Goal: Transaction & Acquisition: Book appointment/travel/reservation

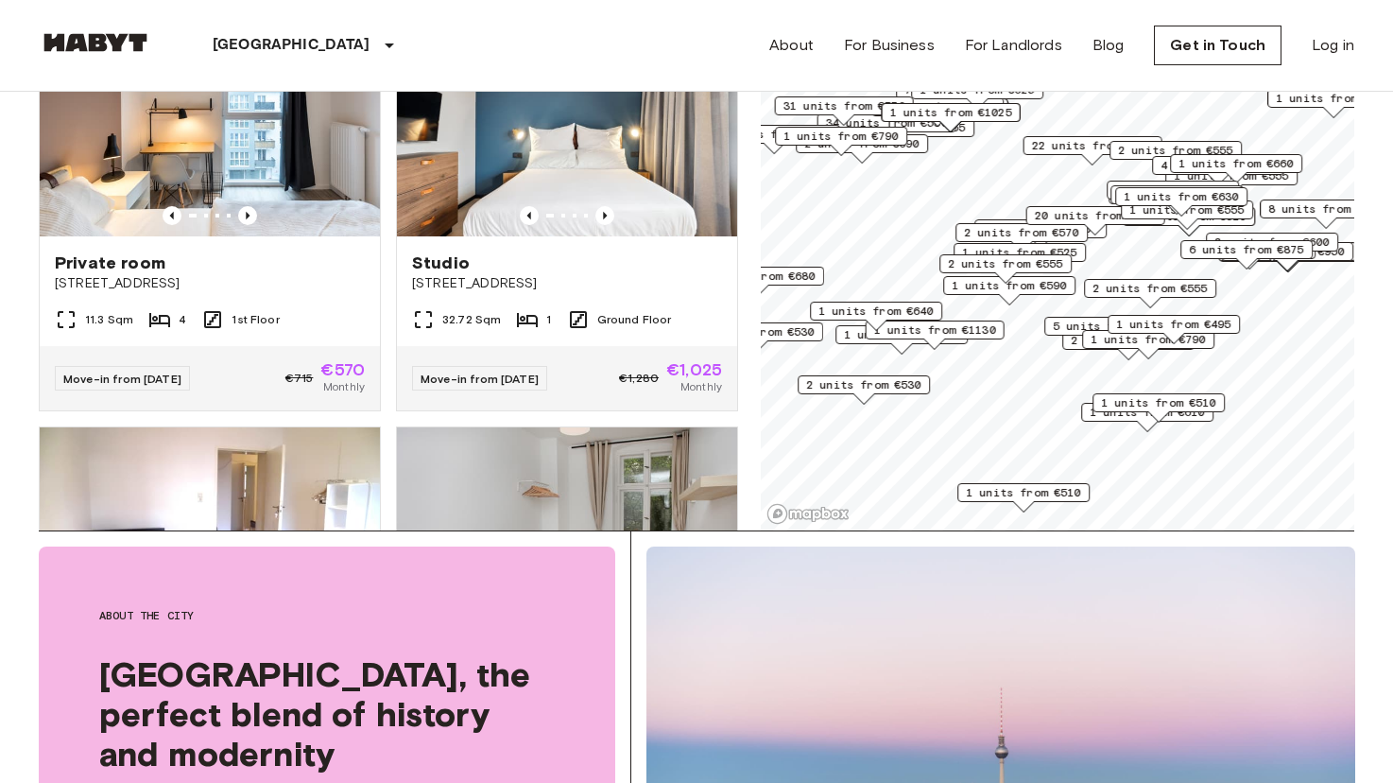
scroll to position [254, 0]
click at [162, 370] on span "Move-in from 21 Aug 25" at bounding box center [122, 377] width 118 height 14
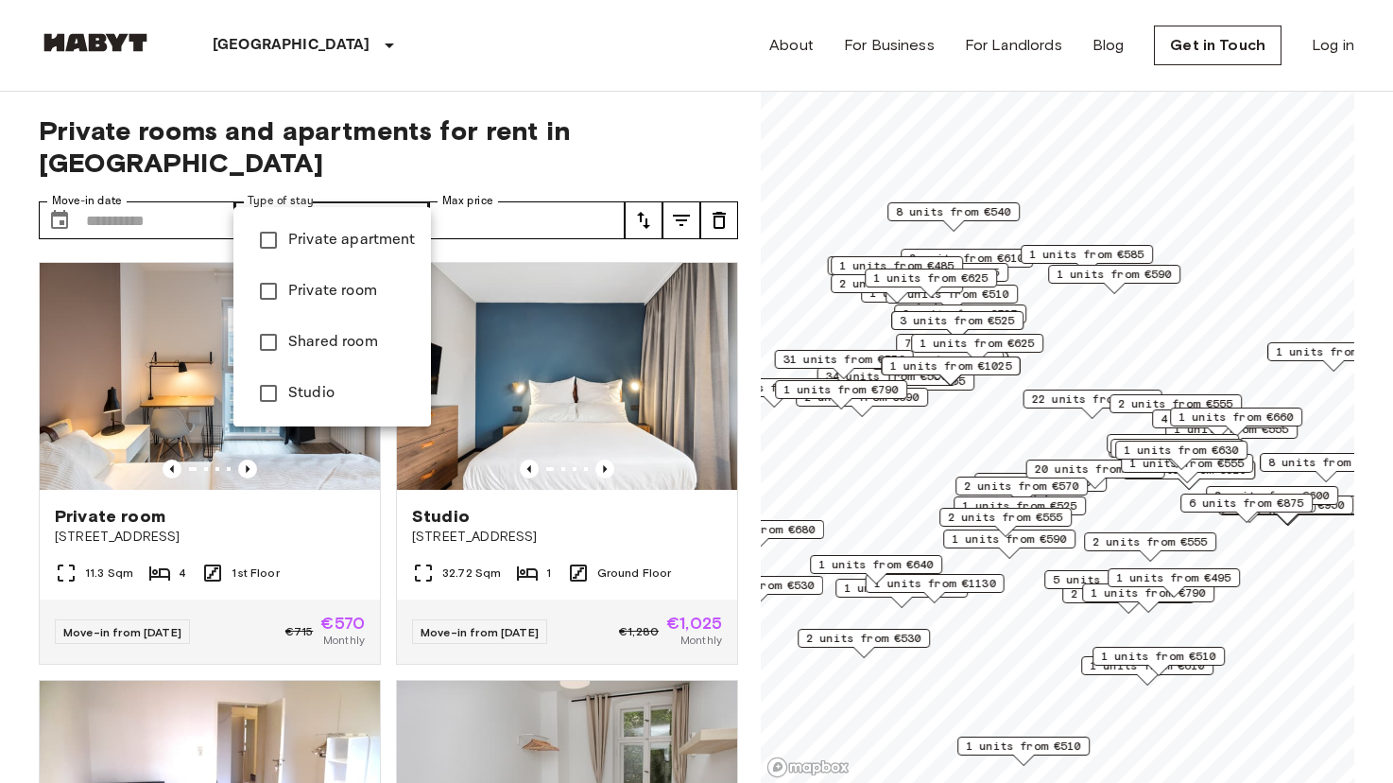
click at [303, 329] on li "Shared room" at bounding box center [332, 342] width 198 height 51
type input "**********"
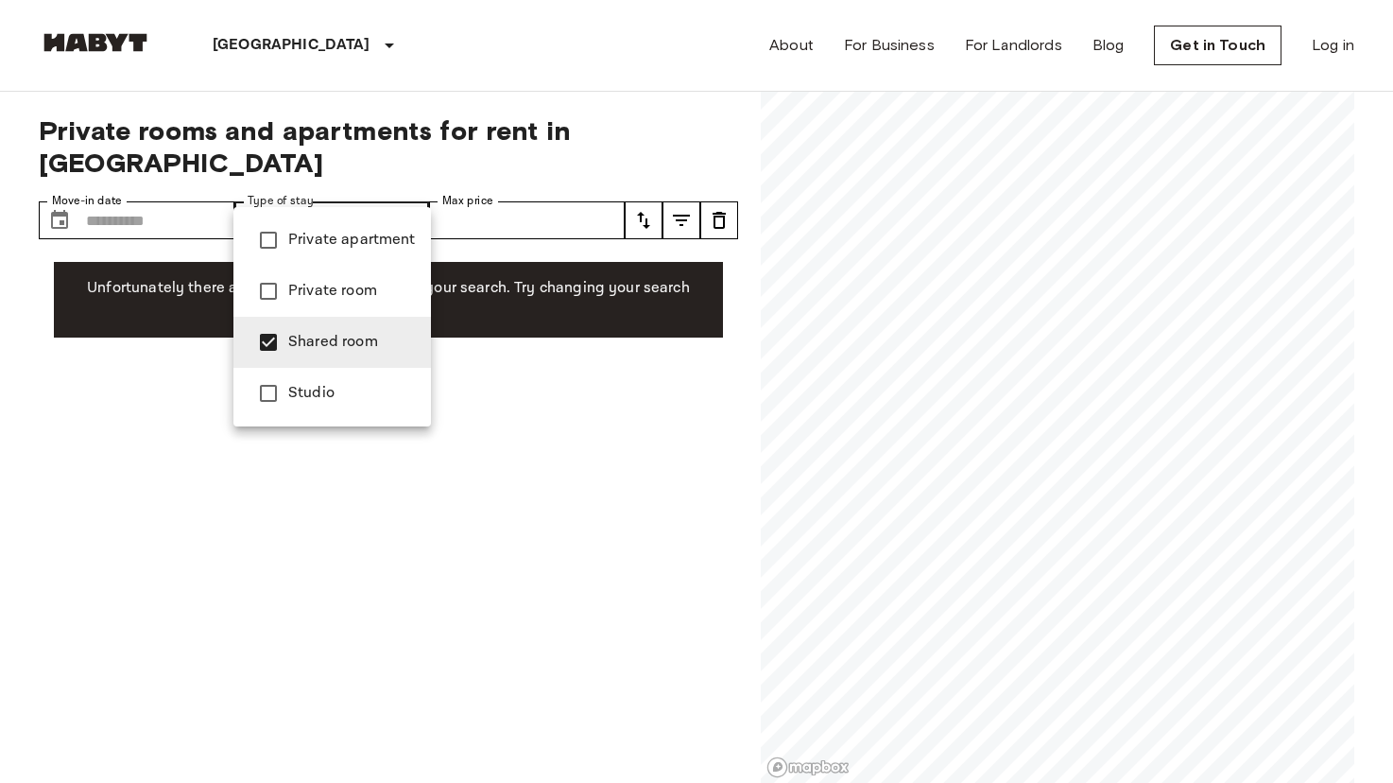
click at [116, 184] on div at bounding box center [696, 391] width 1393 height 783
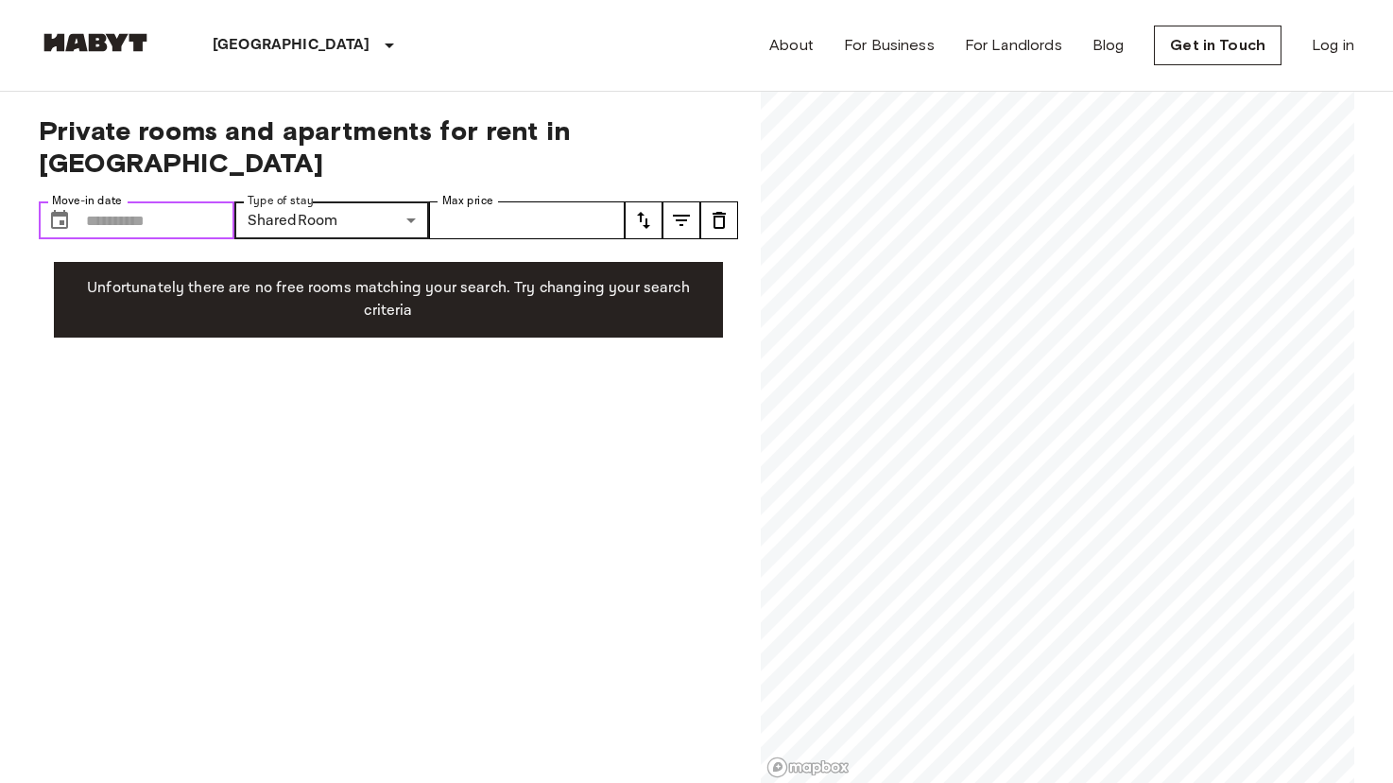
click at [101, 201] on input "Move-in date" at bounding box center [160, 220] width 148 height 38
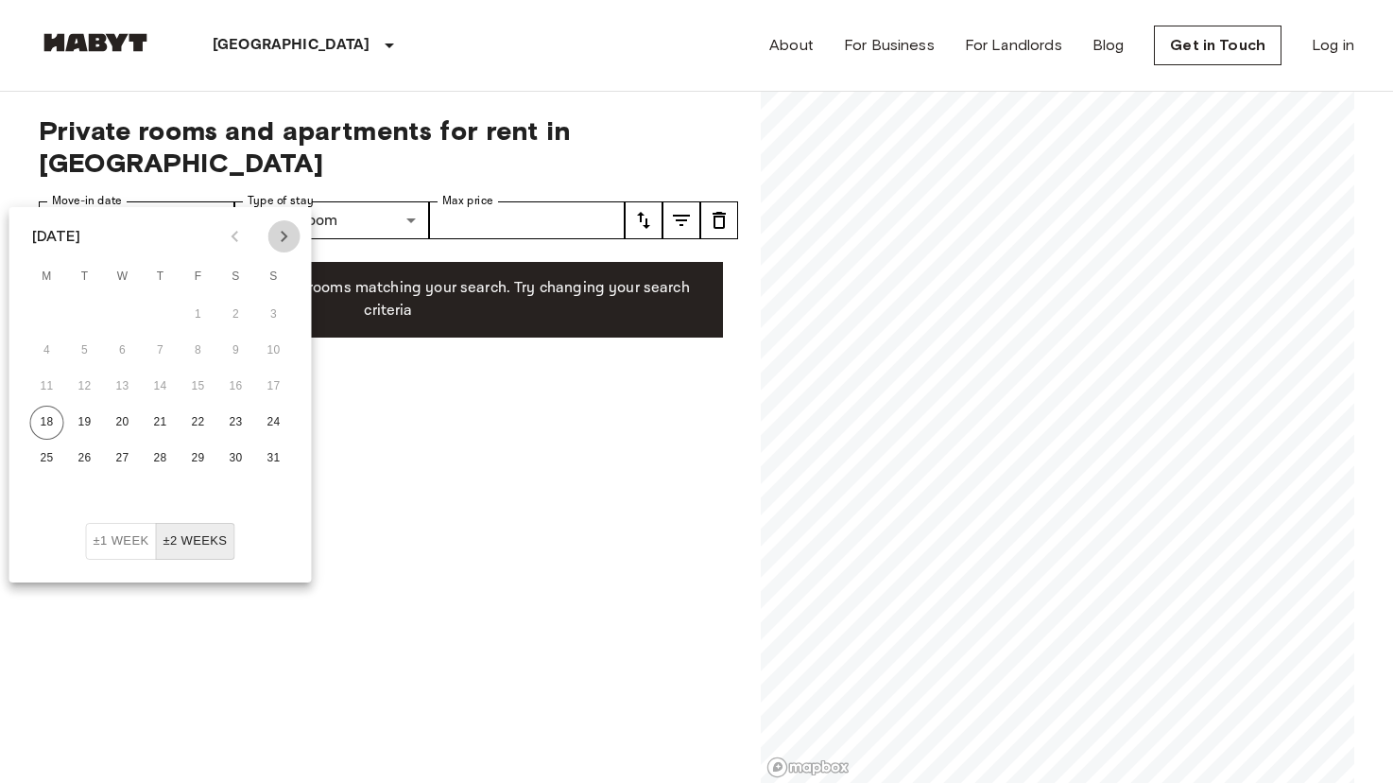
click at [281, 235] on icon "Next month" at bounding box center [284, 236] width 23 height 23
click at [164, 420] on button "25" at bounding box center [161, 422] width 34 height 34
type input "**********"
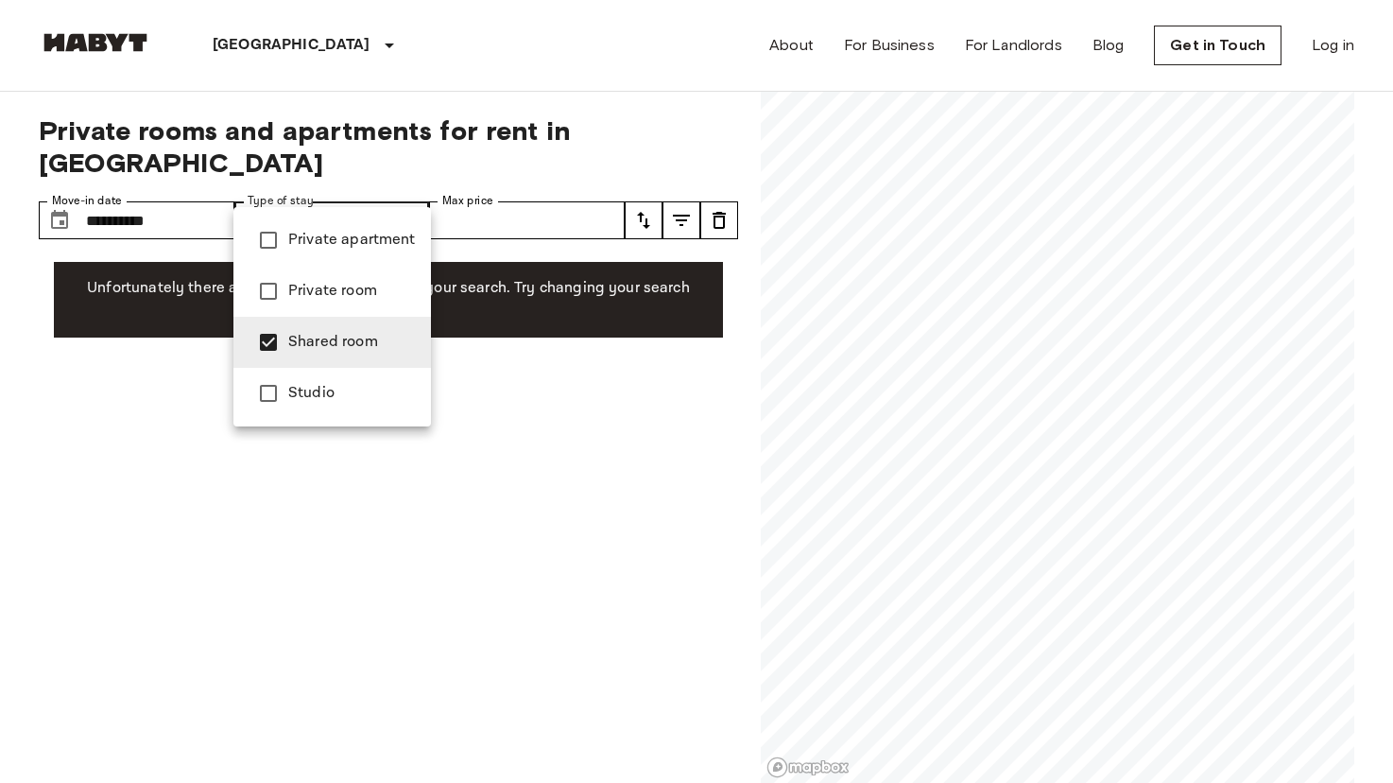
click at [381, 235] on span "Private apartment" at bounding box center [352, 240] width 128 height 23
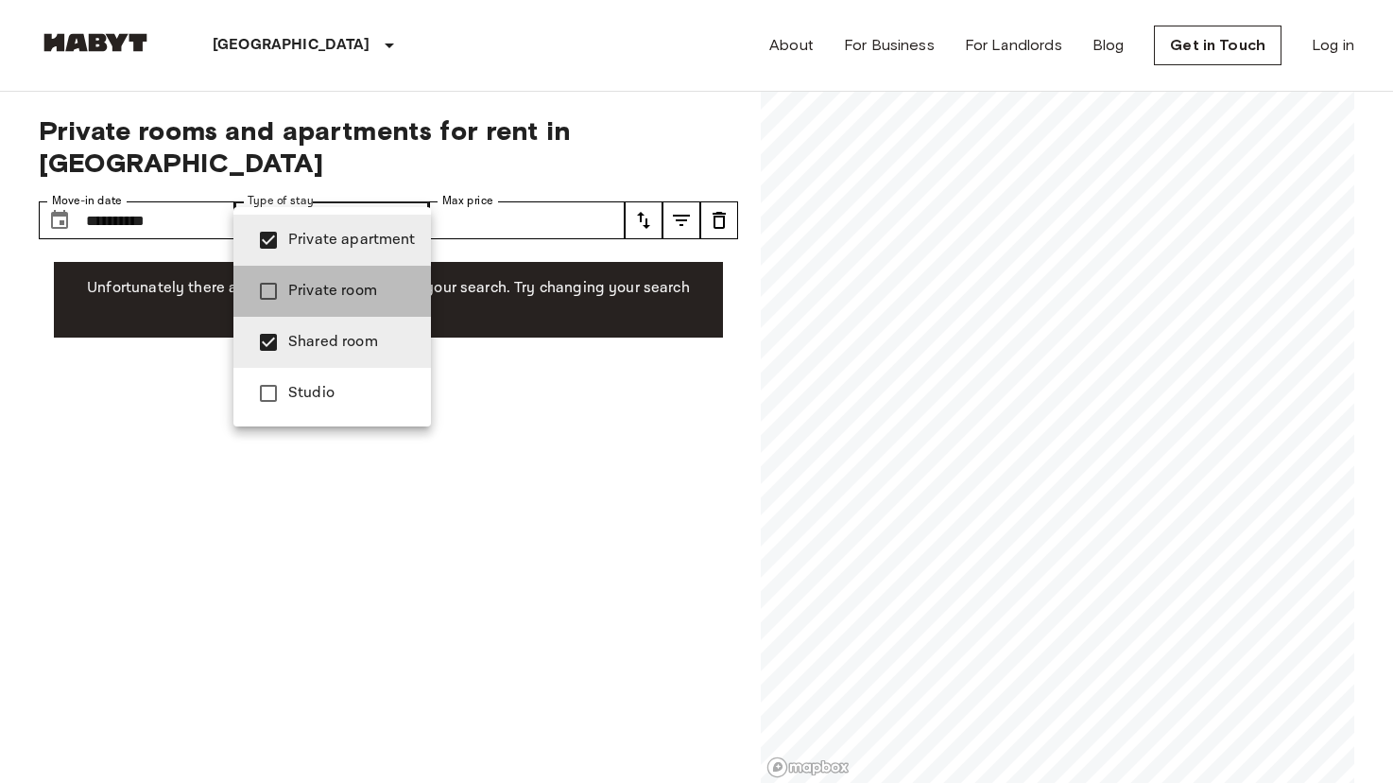
drag, startPoint x: 291, startPoint y: 296, endPoint x: 293, endPoint y: 363, distance: 67.1
click at [291, 296] on span "Private room" at bounding box center [352, 291] width 128 height 23
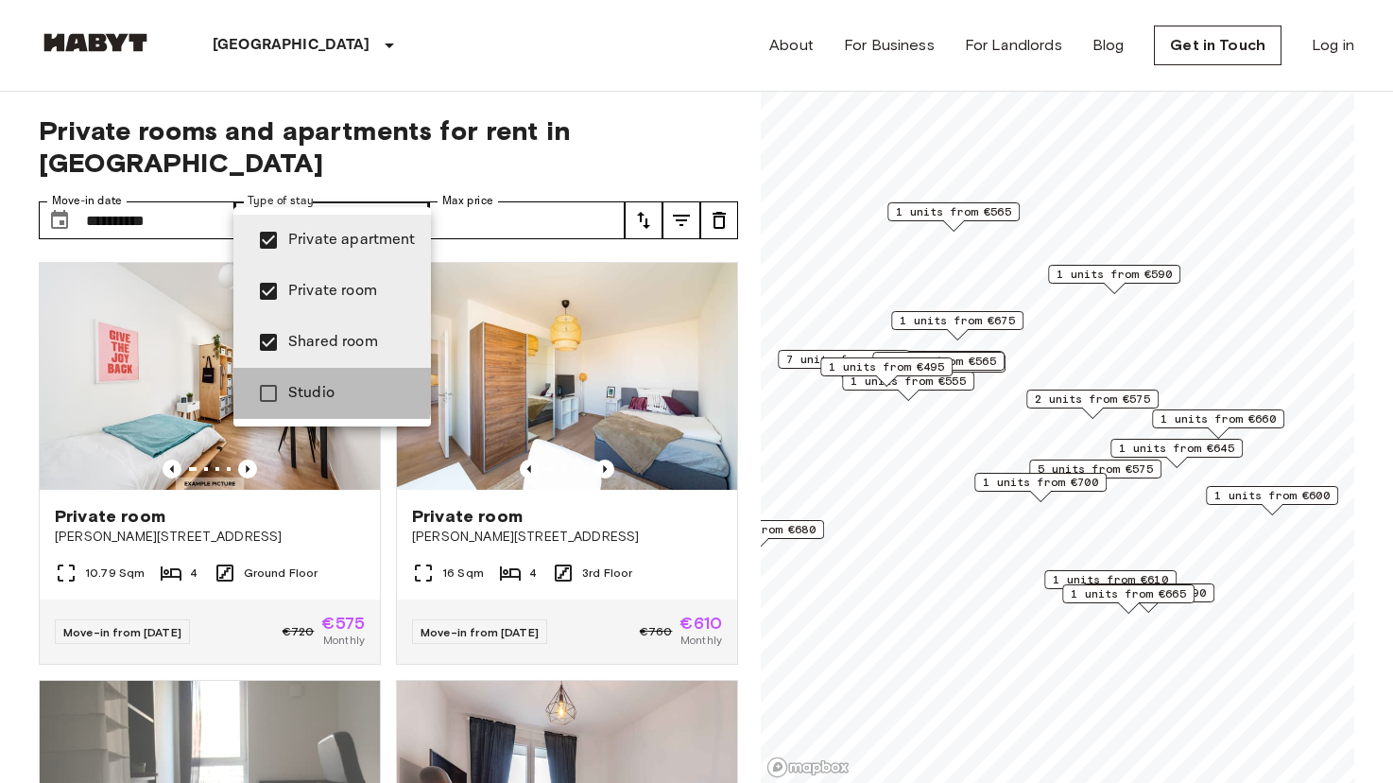
click at [290, 390] on span "Studio" at bounding box center [352, 393] width 128 height 23
type input "**********"
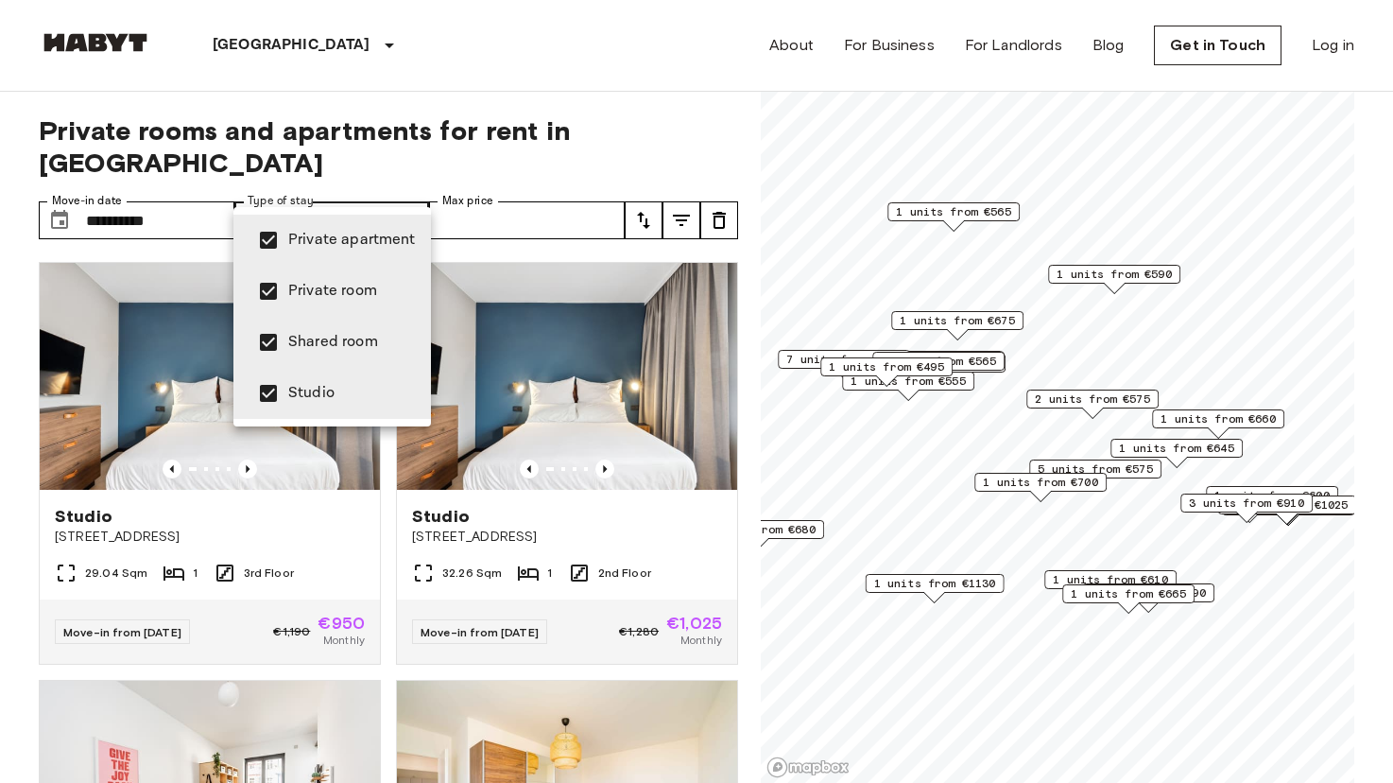
click at [535, 306] on div at bounding box center [696, 391] width 1393 height 783
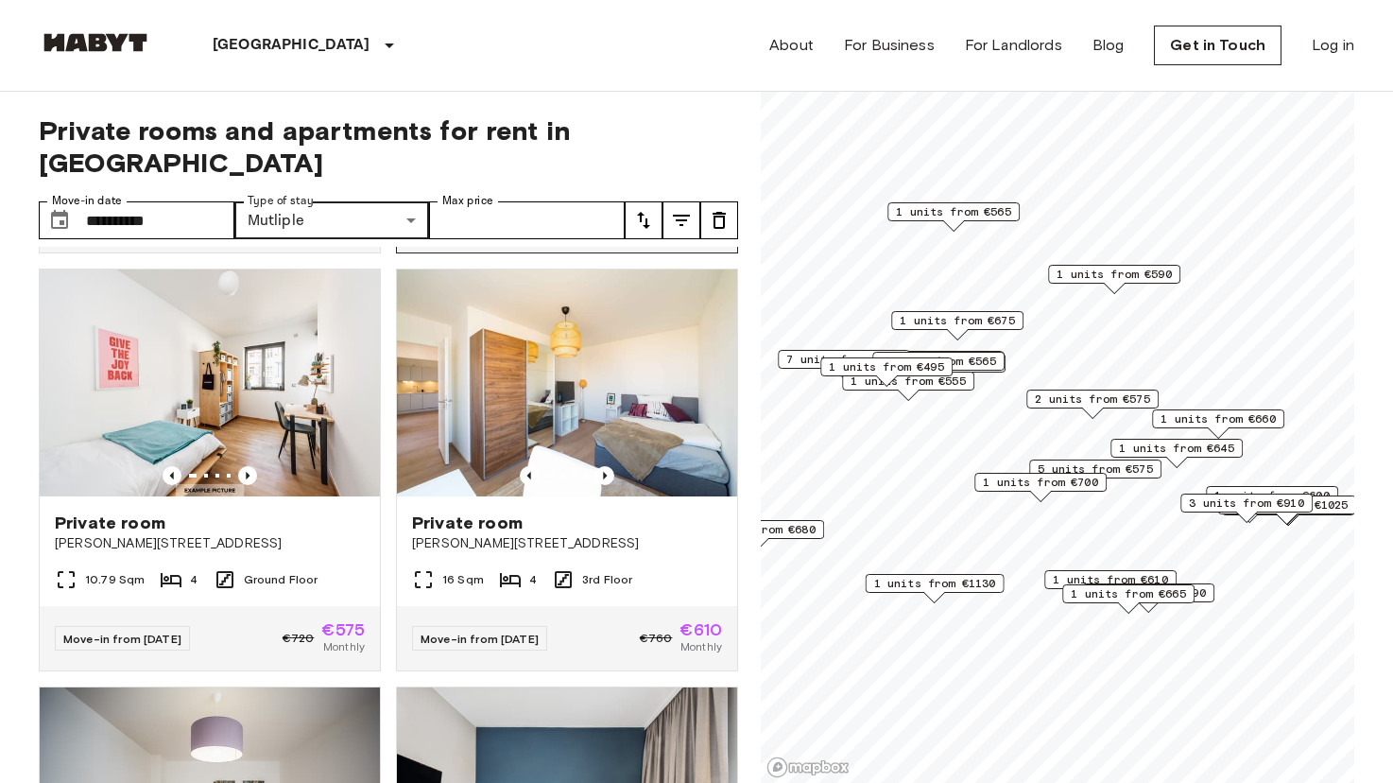
scroll to position [412, 0]
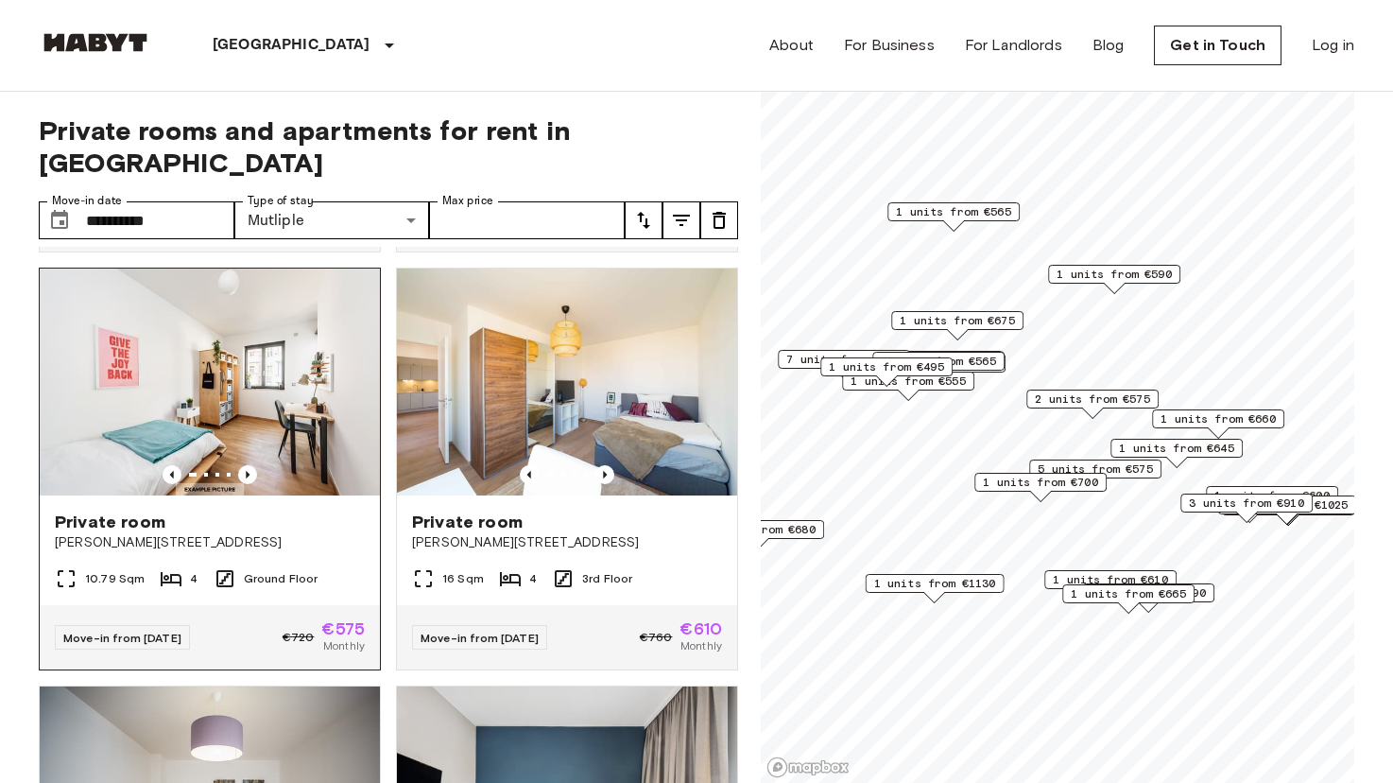
click at [78, 533] on span "Klara-Franke-Straße 24-28" at bounding box center [210, 542] width 310 height 19
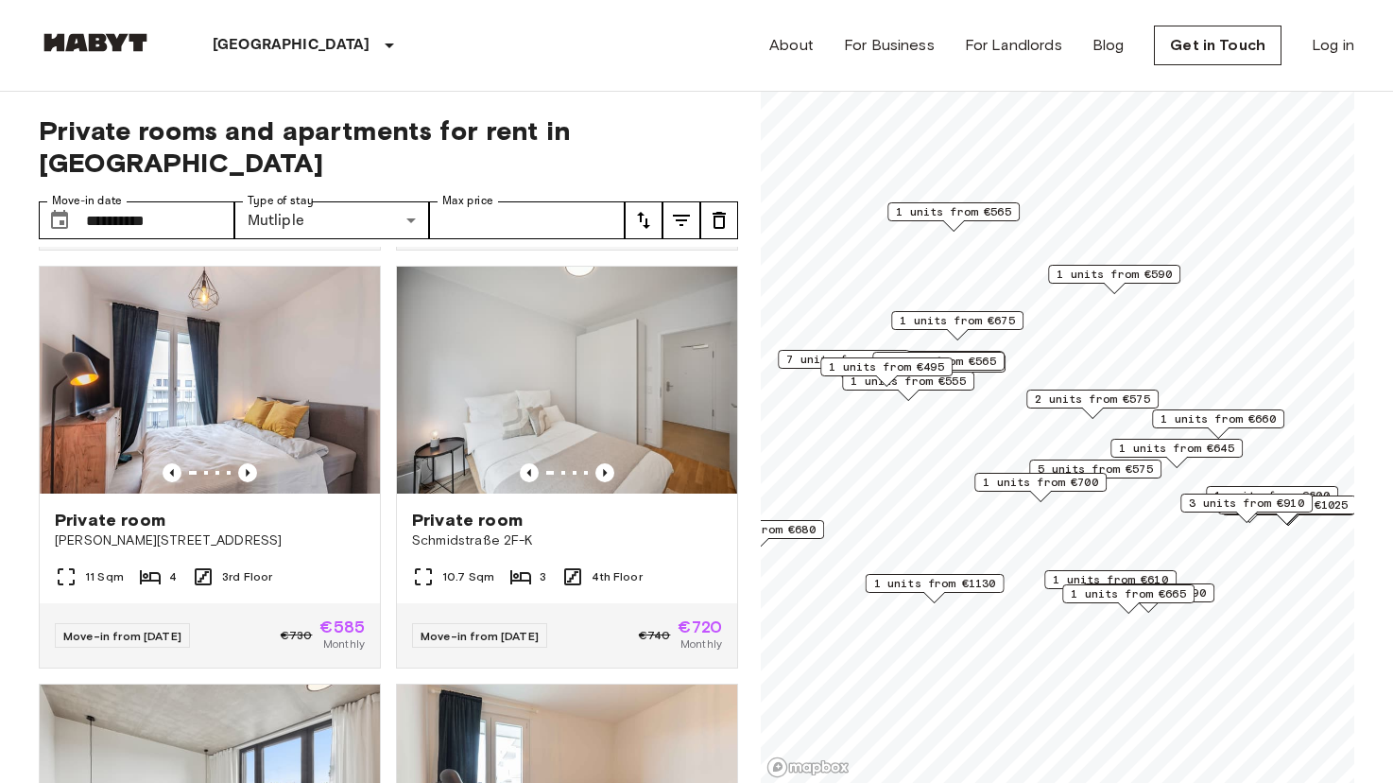
scroll to position [1670, 0]
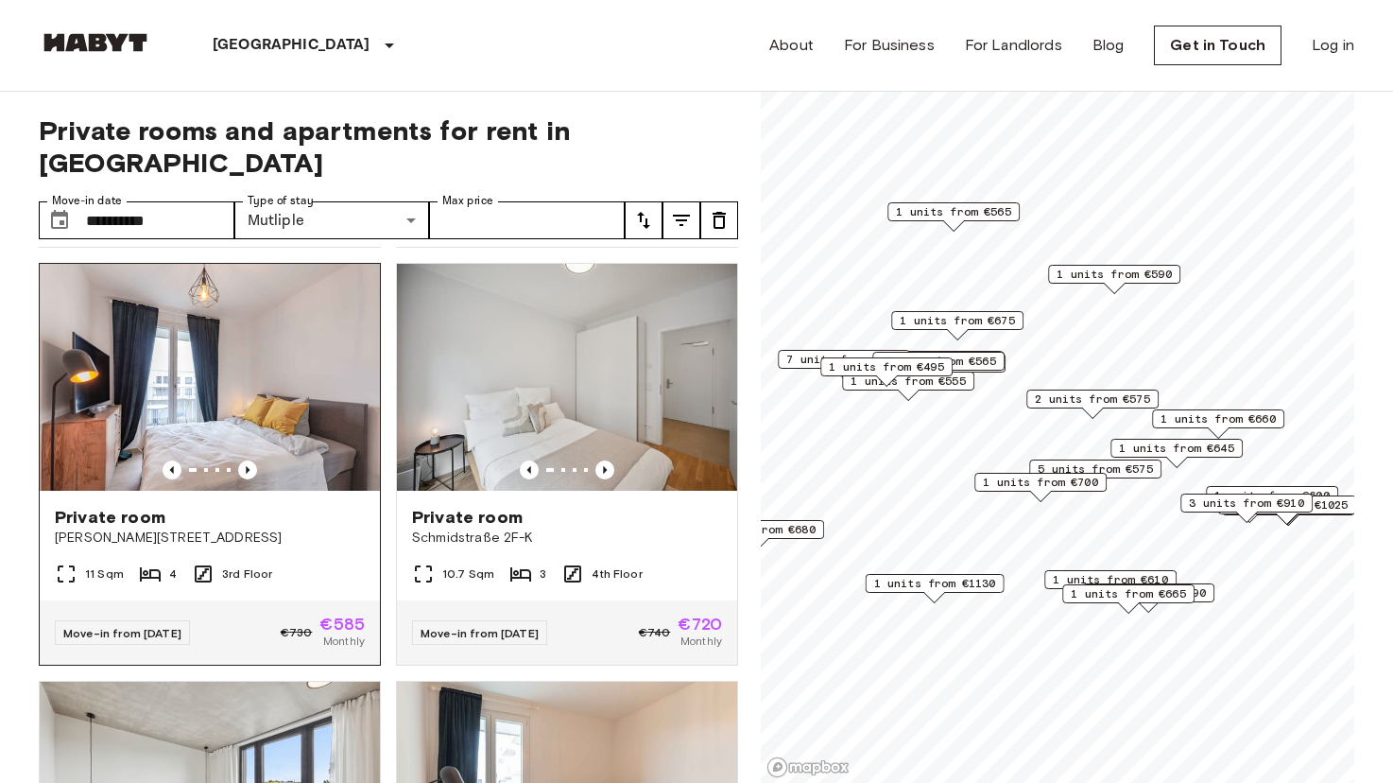
click at [284, 528] on span "[PERSON_NAME][STREET_ADDRESS]" at bounding box center [210, 537] width 310 height 19
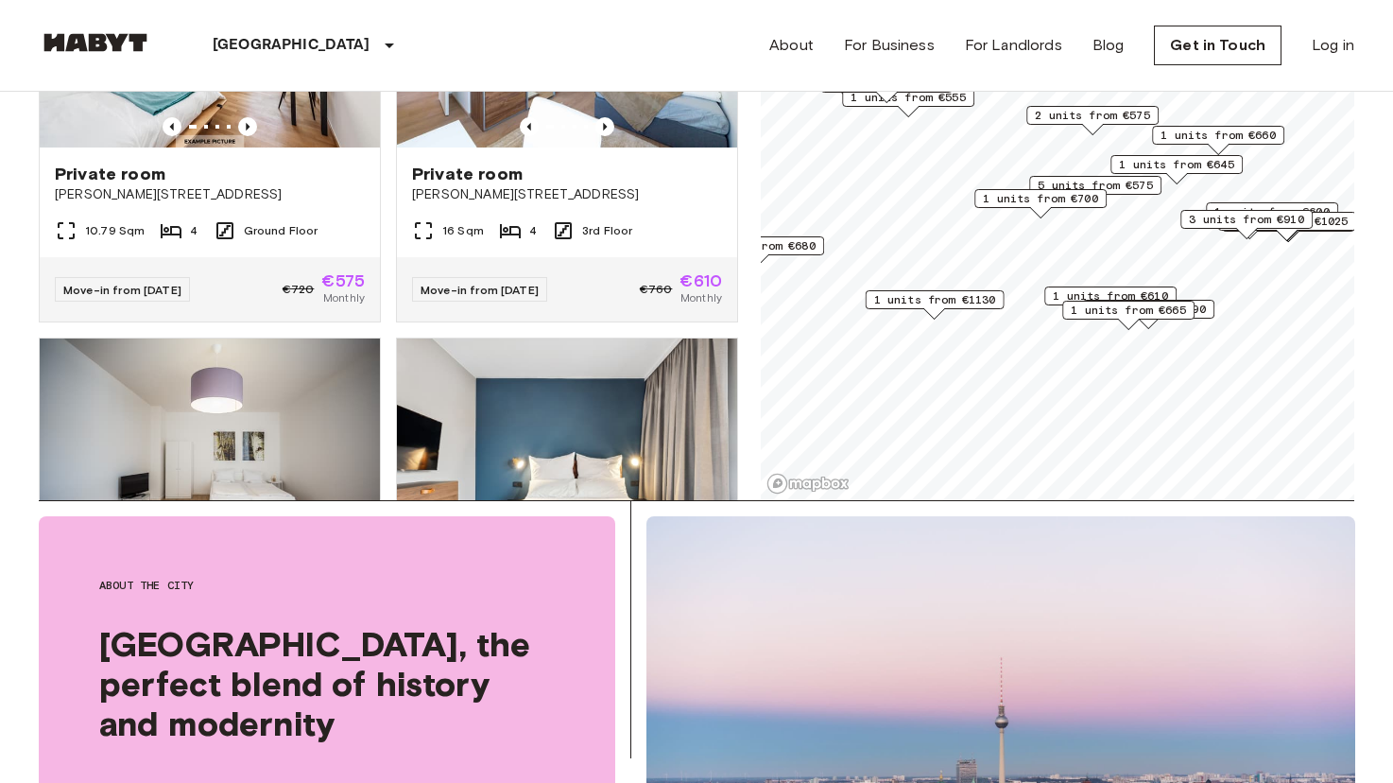
scroll to position [464, 0]
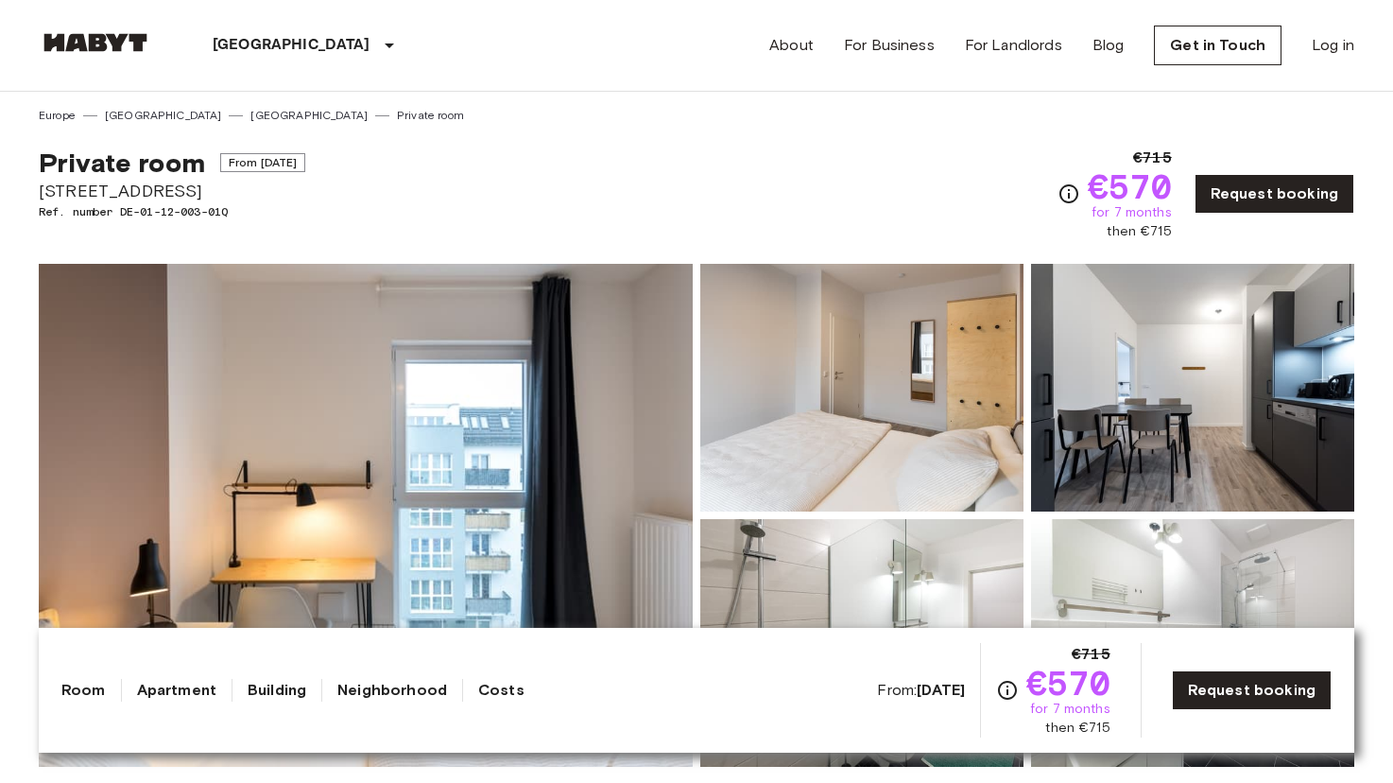
drag, startPoint x: 194, startPoint y: 188, endPoint x: 19, endPoint y: 188, distance: 174.8
copy span "[STREET_ADDRESS]"
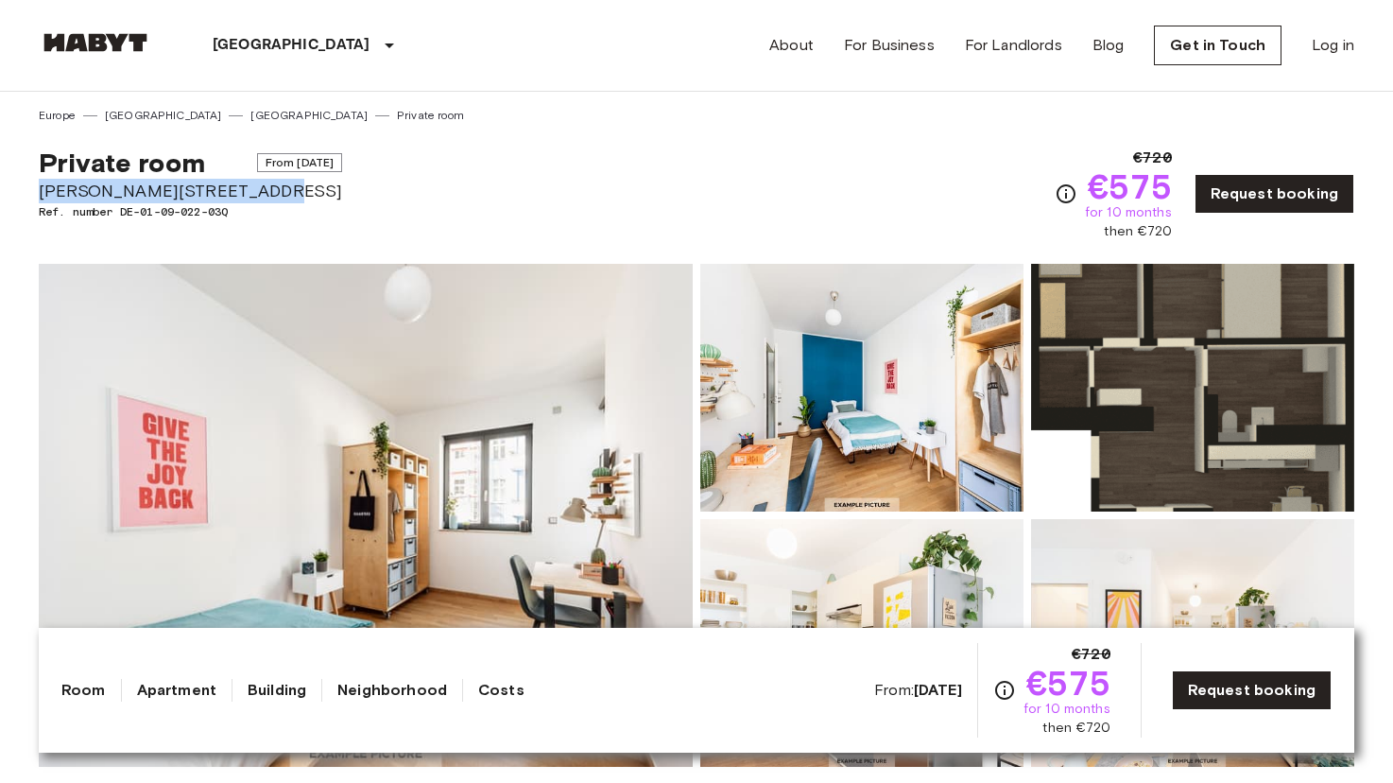
drag, startPoint x: 249, startPoint y: 191, endPoint x: 35, endPoint y: 191, distance: 214.5
copy span "Klara-Franke-Straße 24-28"
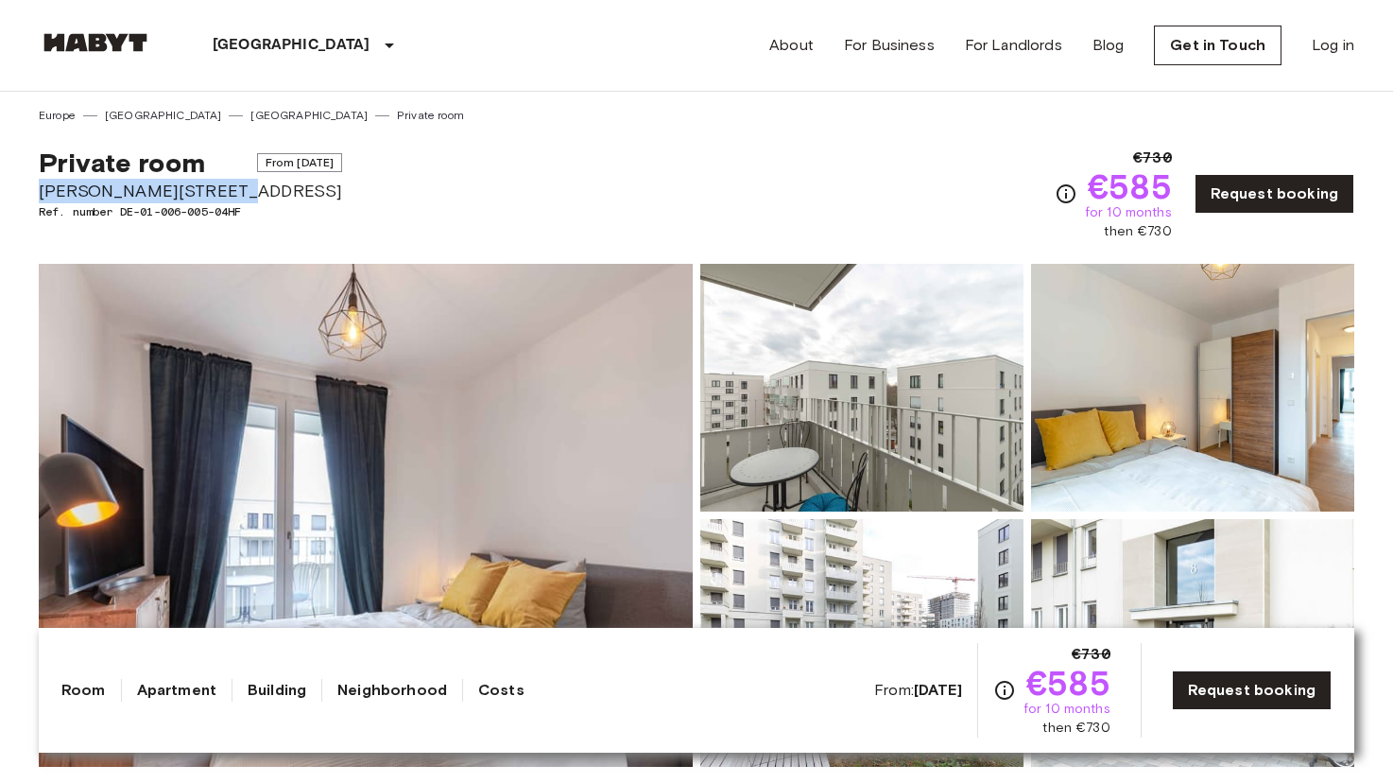
drag, startPoint x: 203, startPoint y: 188, endPoint x: 13, endPoint y: 182, distance: 190.0
copy span "[PERSON_NAME][STREET_ADDRESS]"
click at [656, 122] on div "Europe Germany Berlin Private room" at bounding box center [697, 108] width 1316 height 32
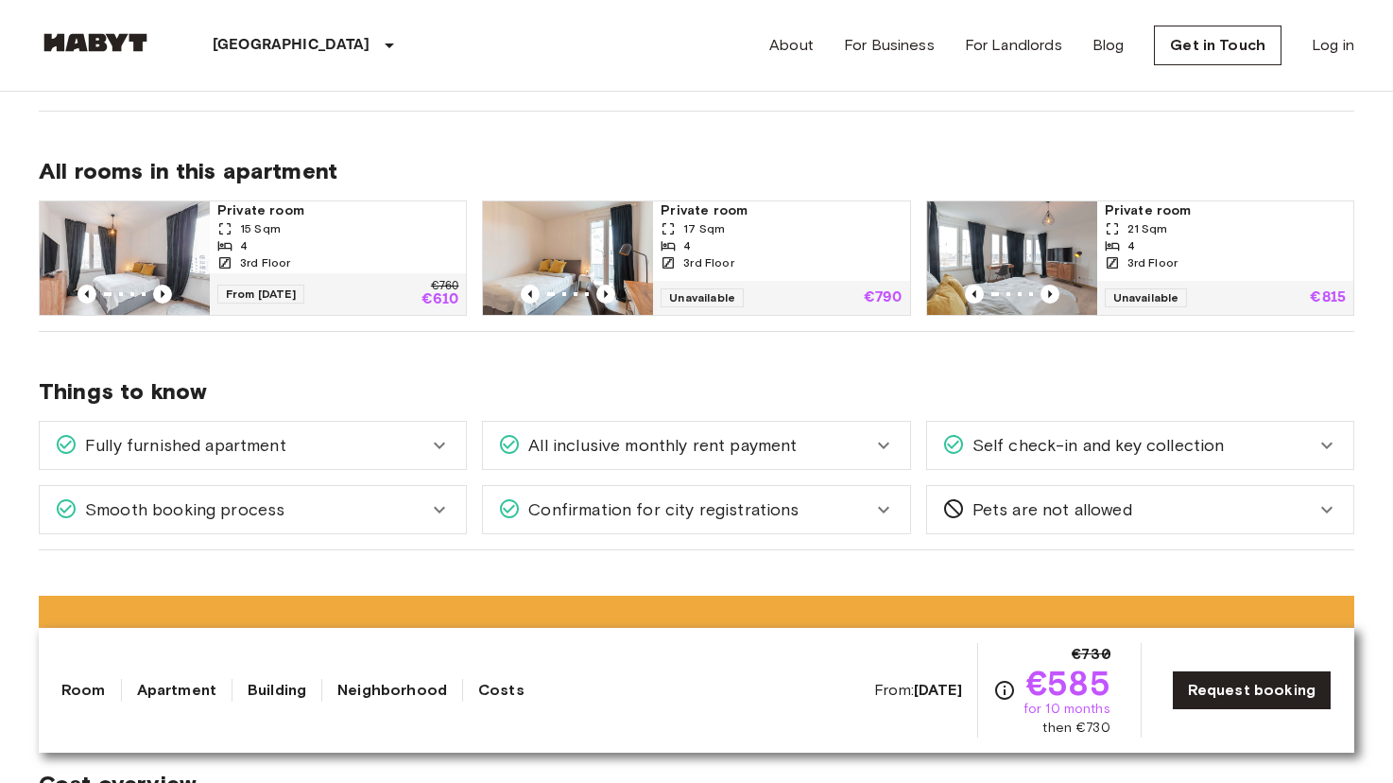
scroll to position [920, 0]
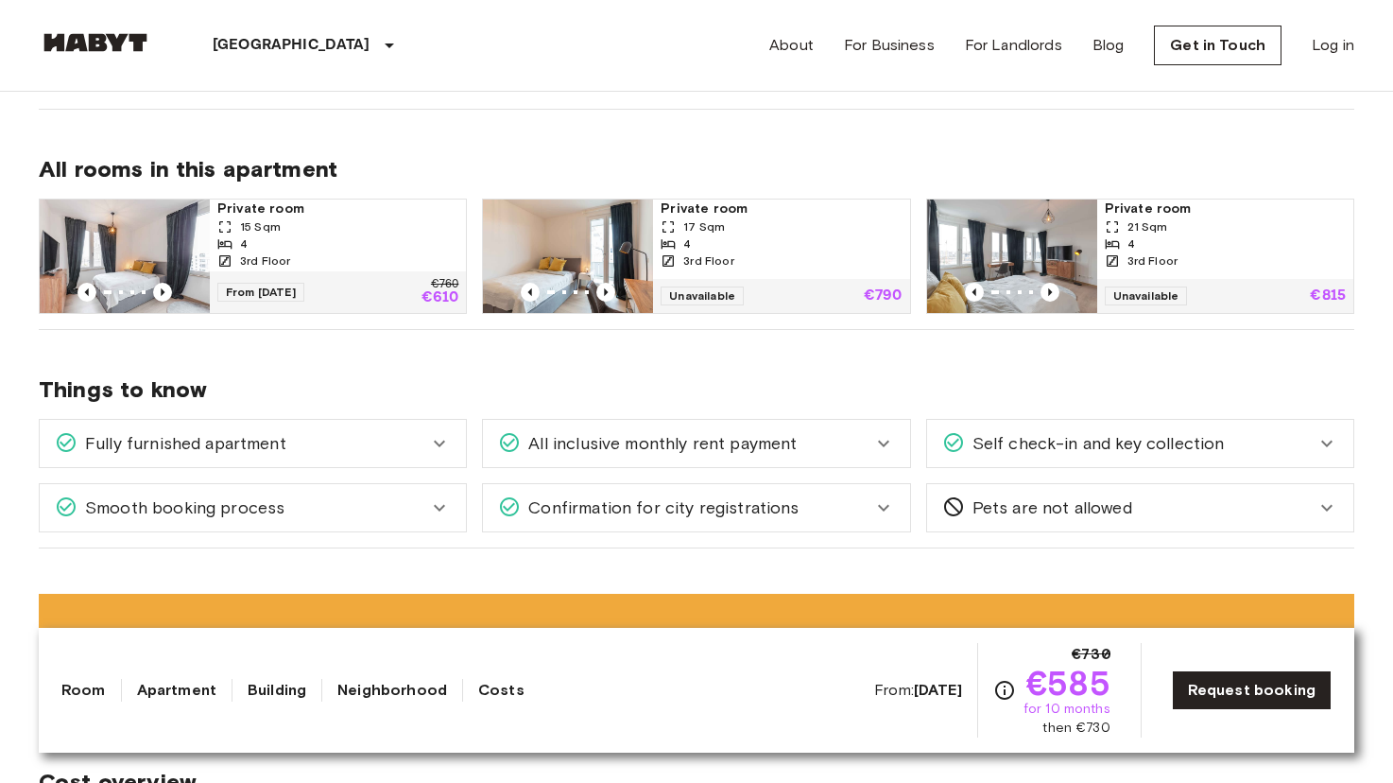
click at [440, 440] on icon at bounding box center [439, 443] width 23 height 23
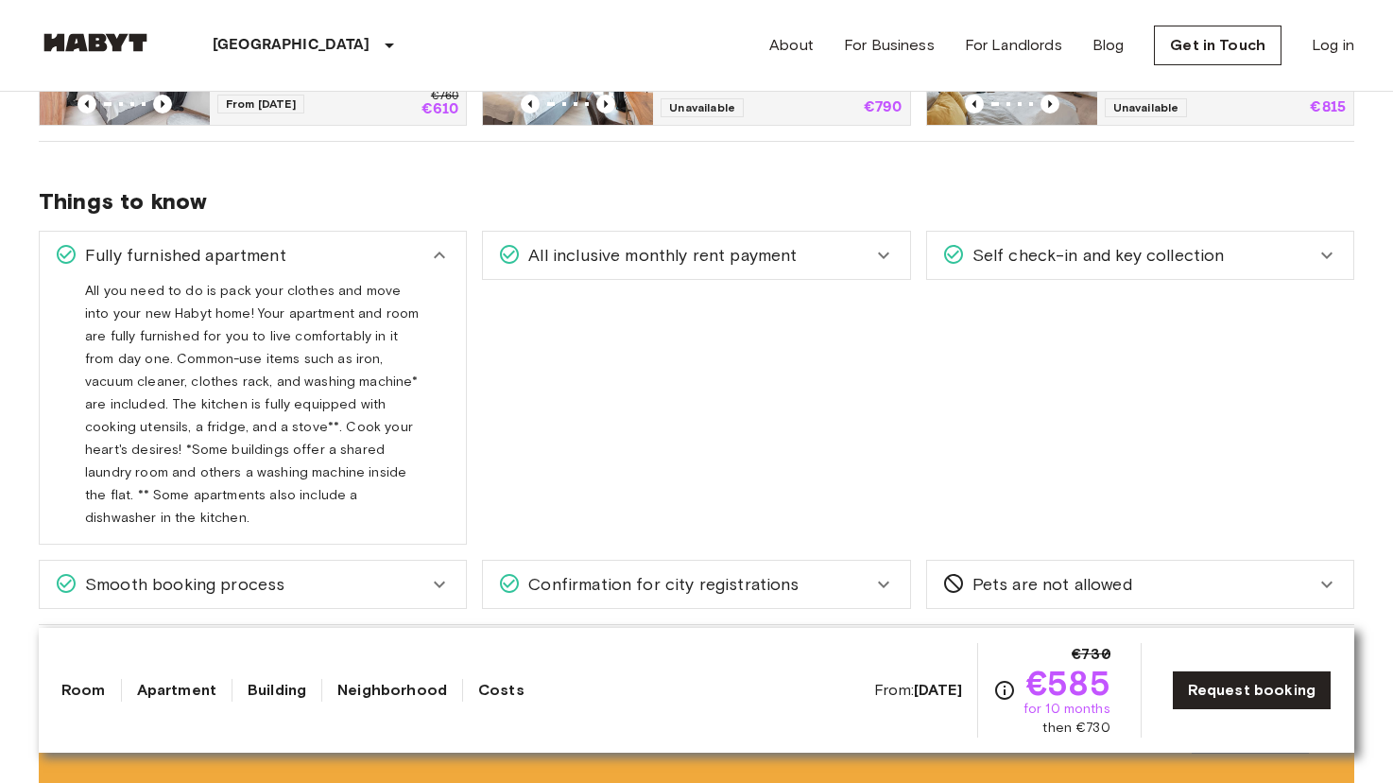
scroll to position [1107, 0]
click at [799, 262] on div "All inclusive monthly rent payment" at bounding box center [684, 257] width 373 height 25
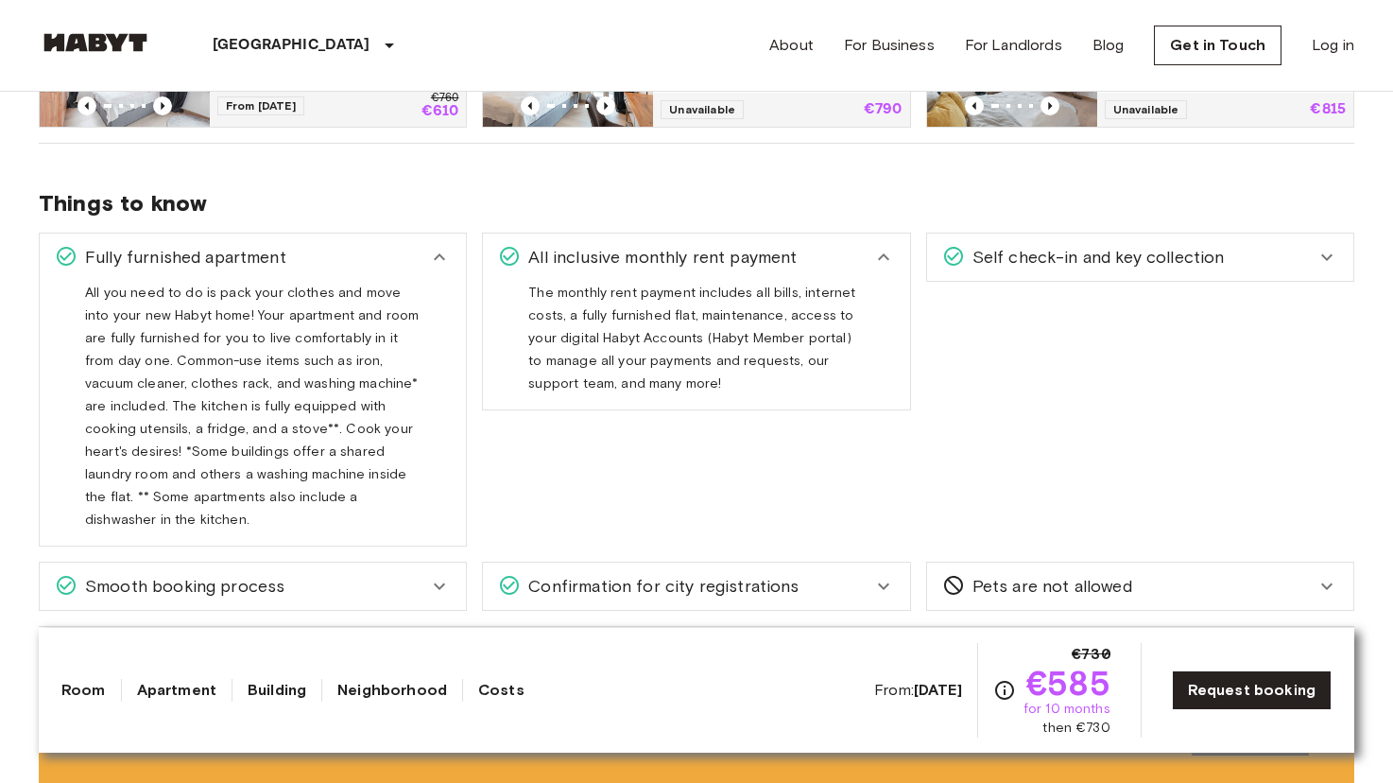
click at [1155, 268] on span "Self check-in and key collection" at bounding box center [1095, 257] width 260 height 25
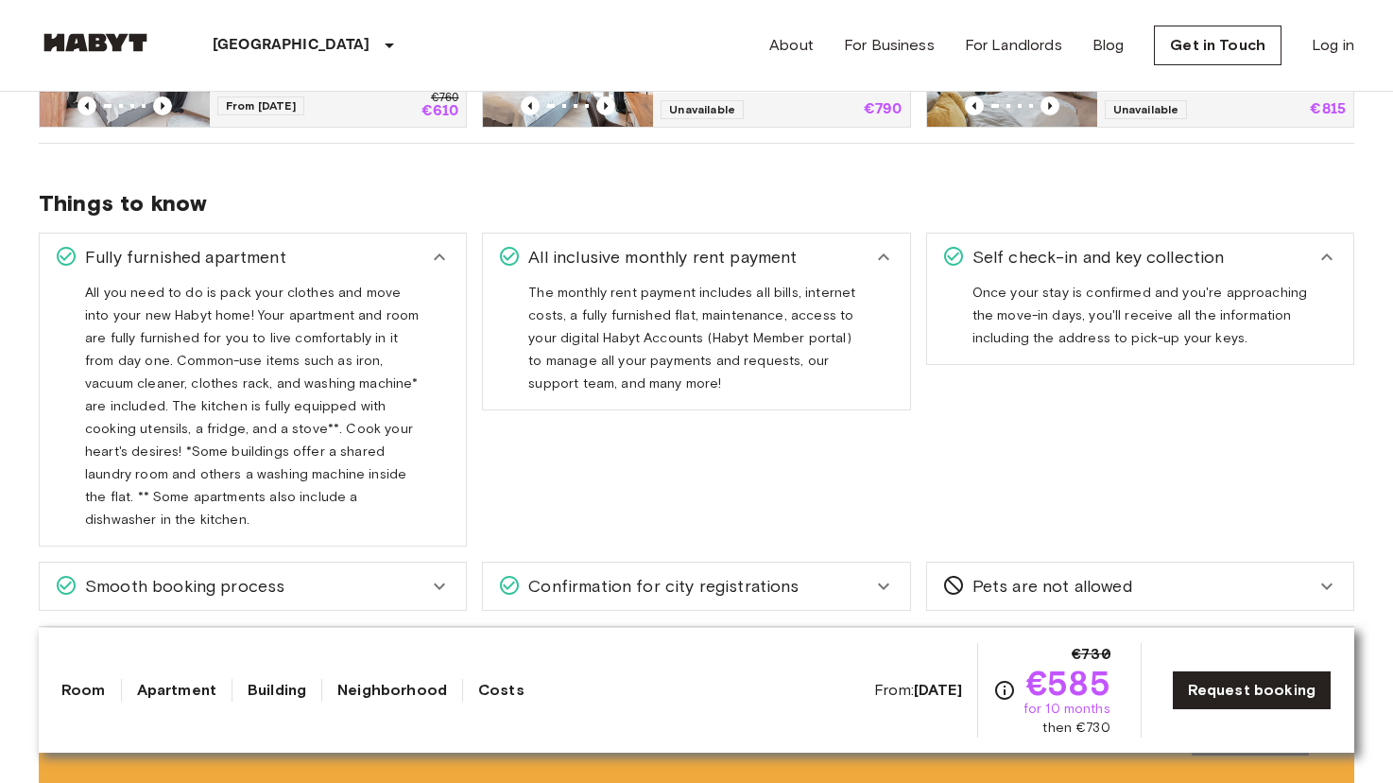
click at [973, 441] on div "Self check-in and key collection Once your stay is confirmed and you're approac…" at bounding box center [1132, 381] width 443 height 329
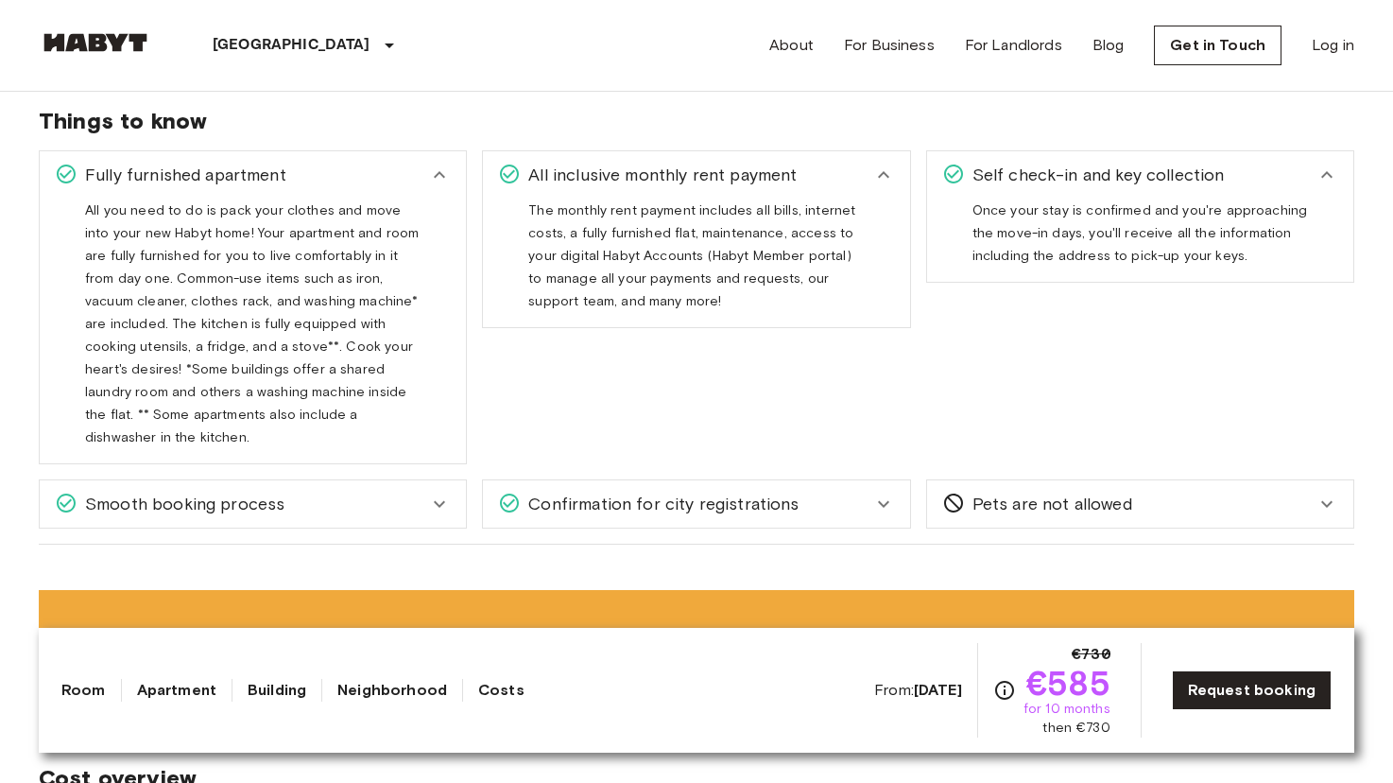
scroll to position [1355, 0]
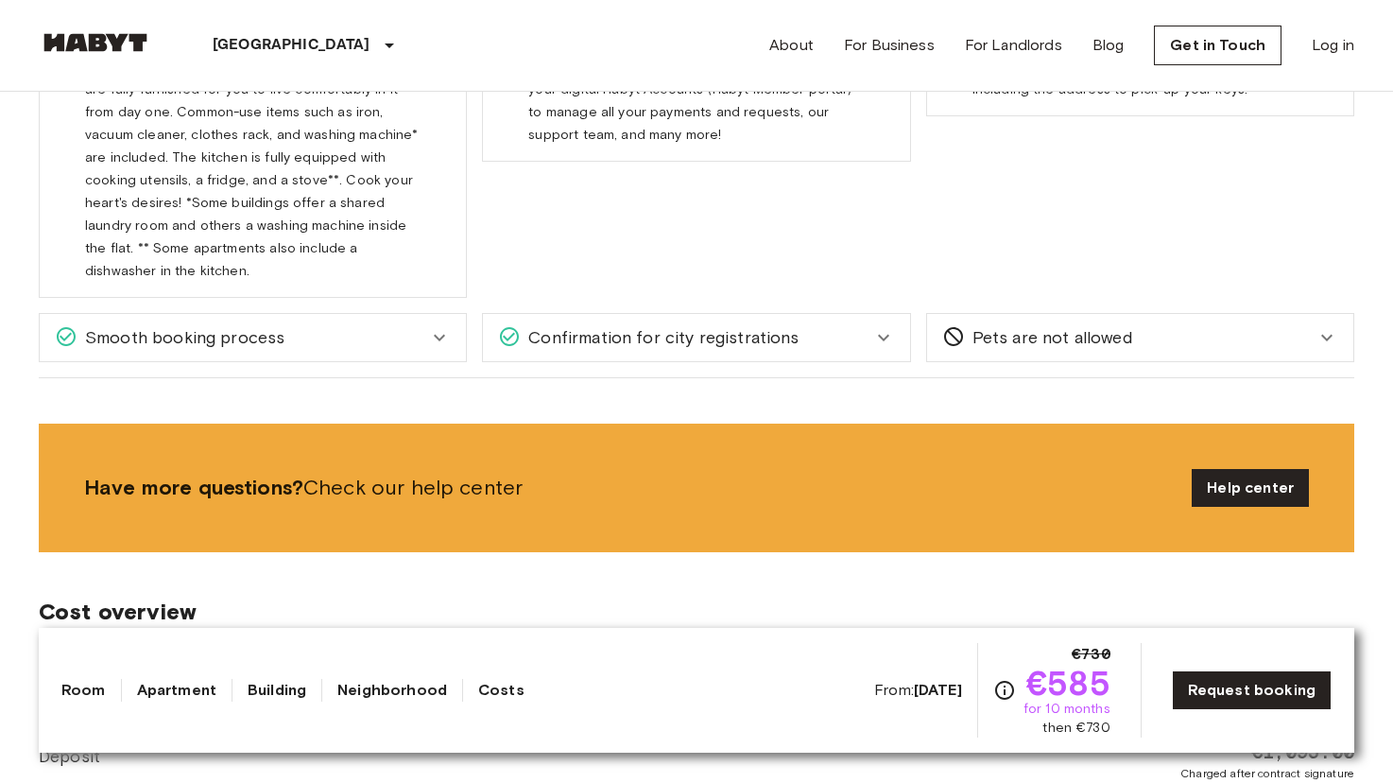
click at [440, 326] on icon at bounding box center [439, 337] width 23 height 23
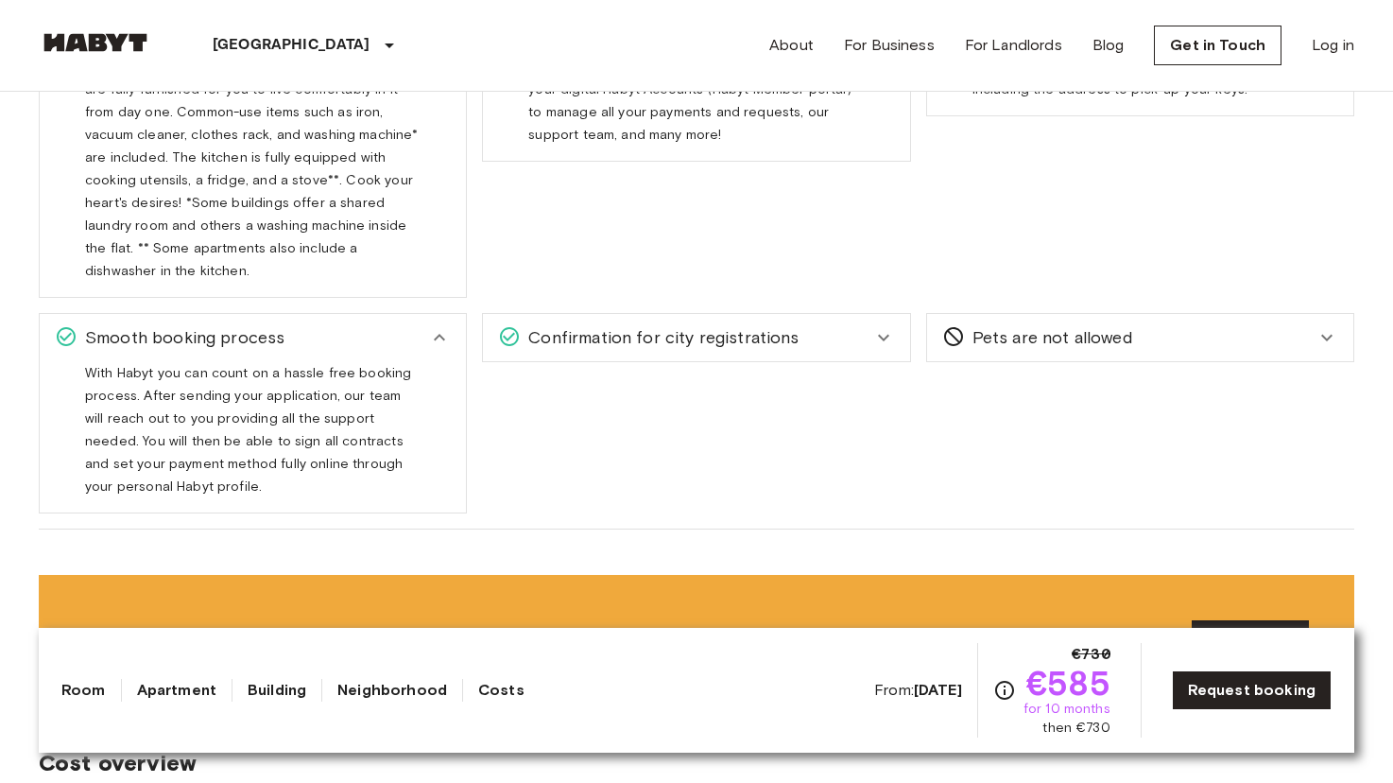
click at [440, 326] on icon at bounding box center [439, 337] width 23 height 23
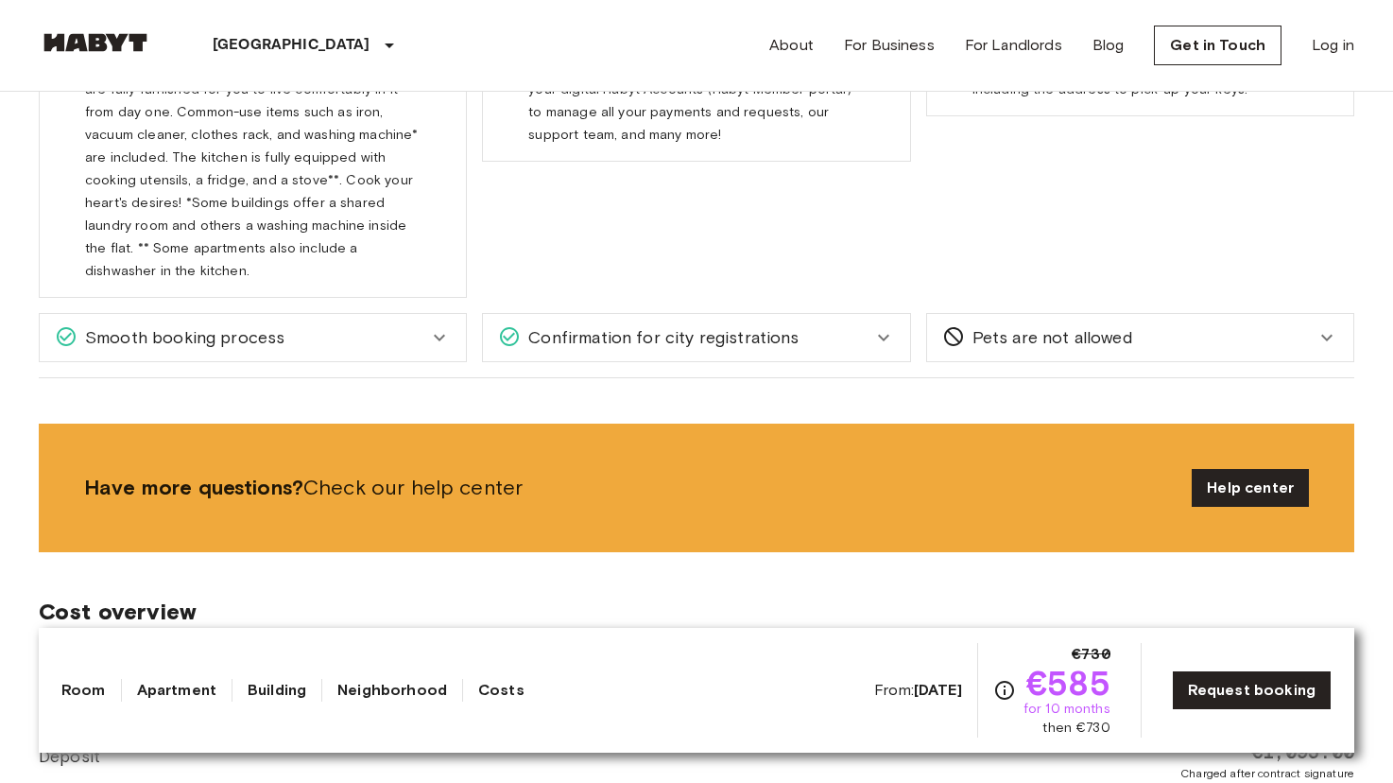
click at [780, 325] on span "Confirmation for city registrations" at bounding box center [660, 337] width 278 height 25
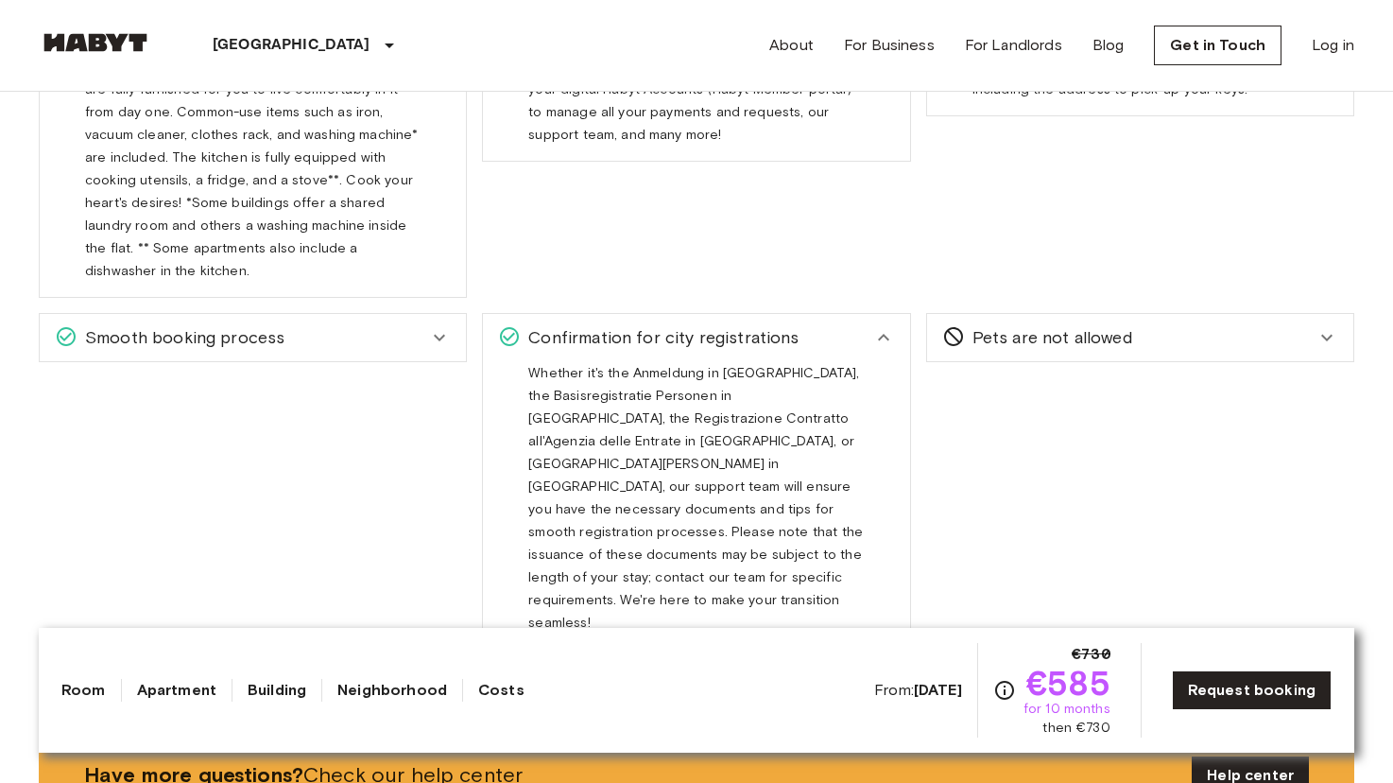
click at [780, 325] on span "Confirmation for city registrations" at bounding box center [660, 337] width 278 height 25
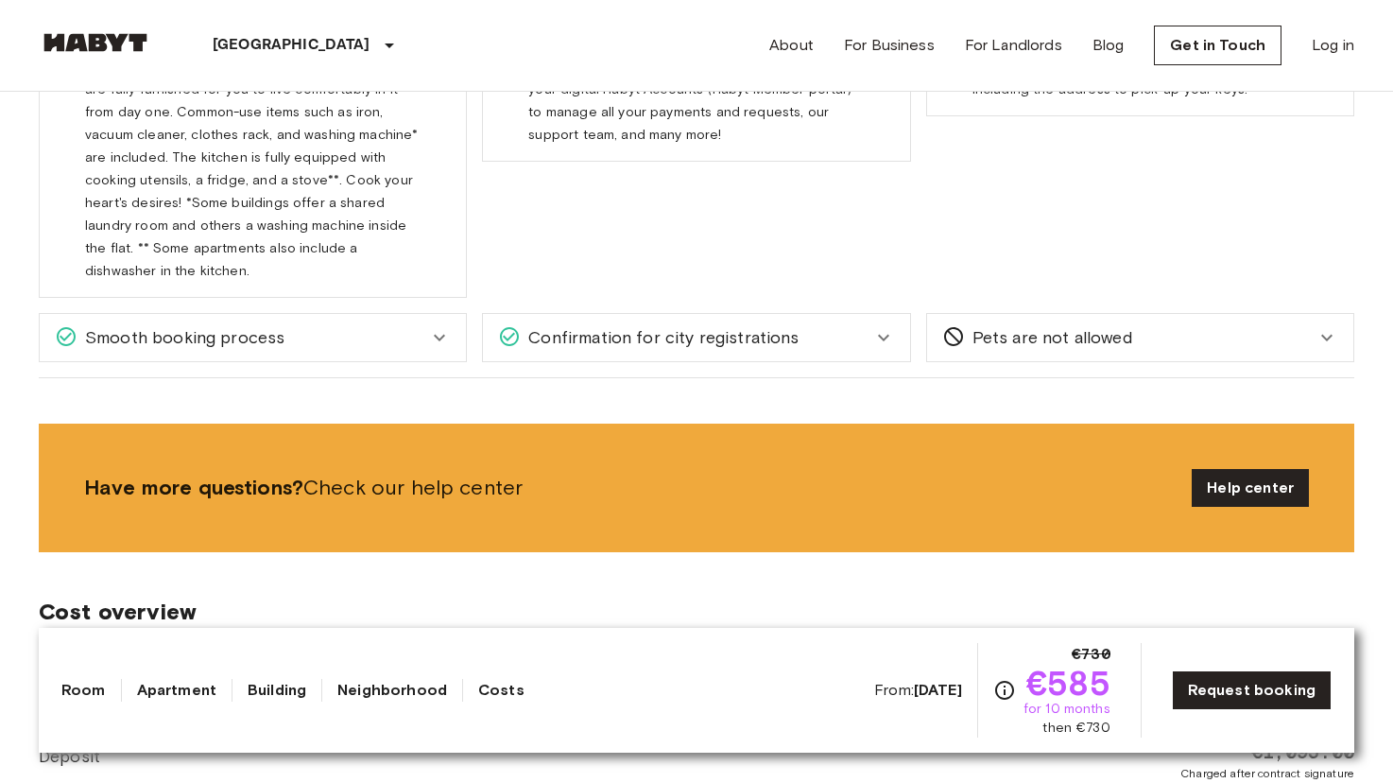
click at [780, 325] on span "Confirmation for city registrations" at bounding box center [660, 337] width 278 height 25
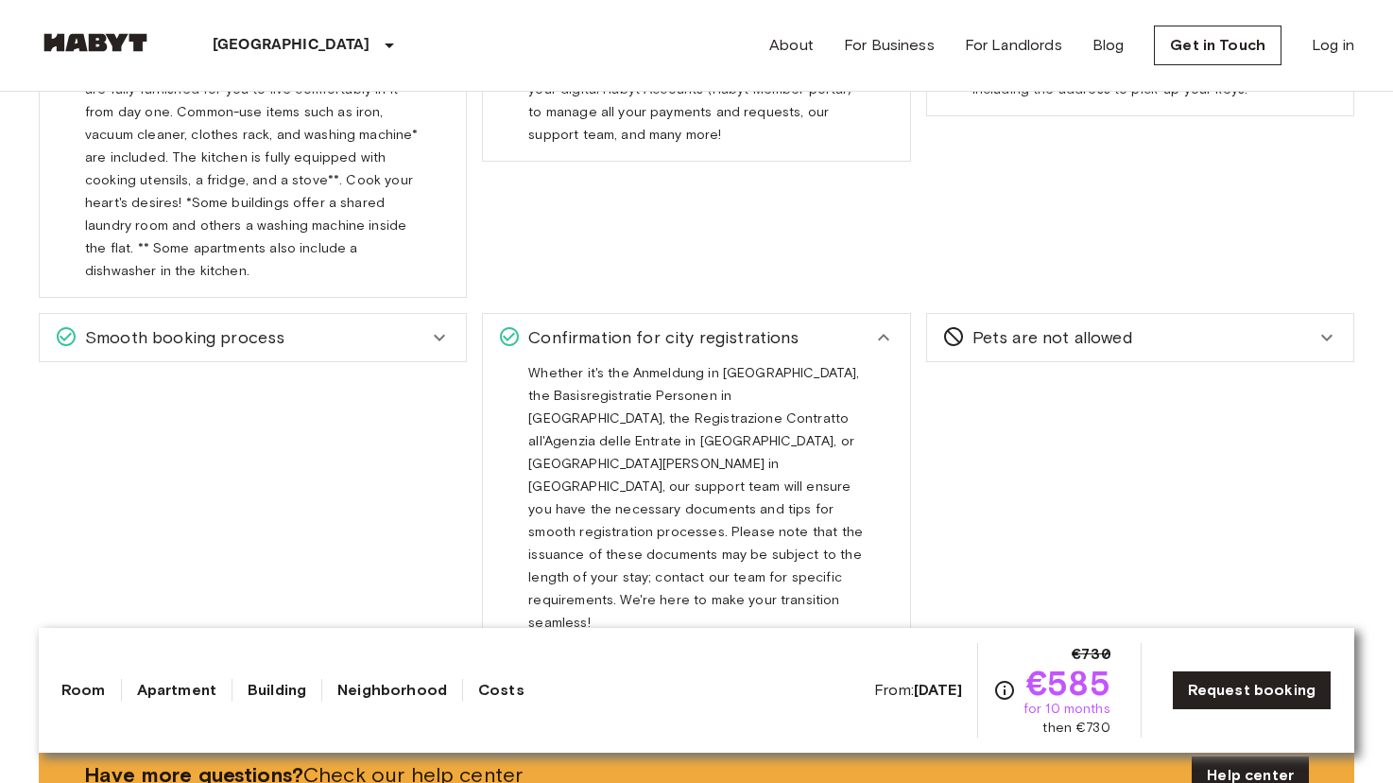
click at [780, 325] on span "Confirmation for city registrations" at bounding box center [660, 337] width 278 height 25
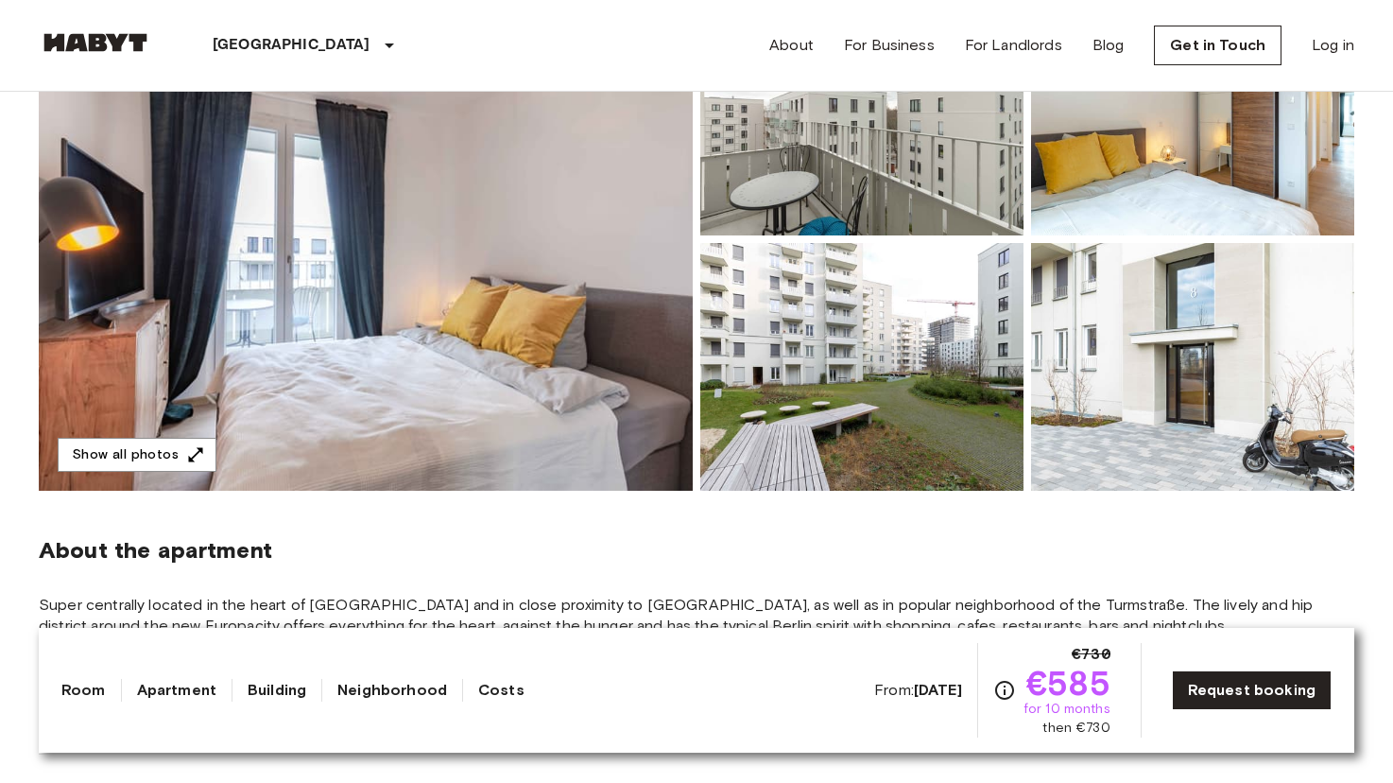
scroll to position [0, 0]
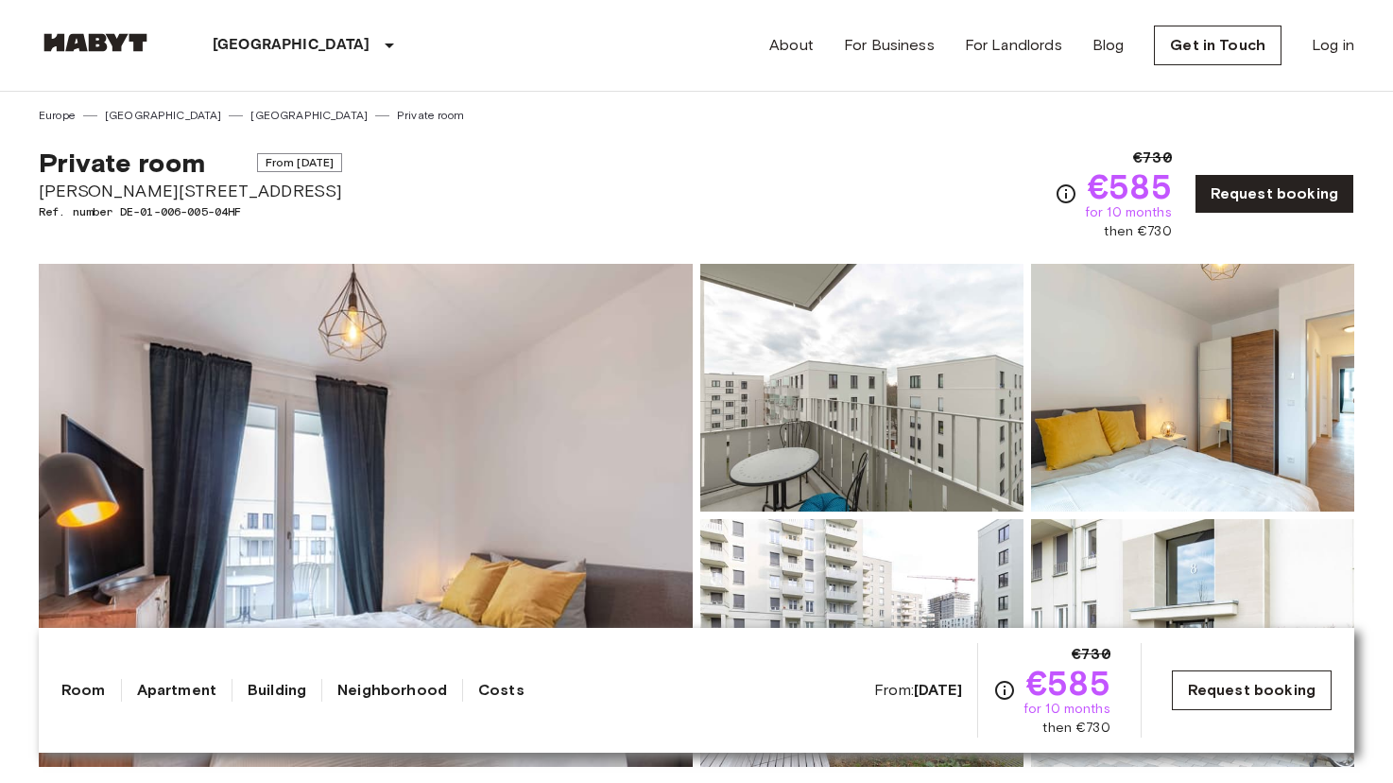
click at [1237, 686] on link "Request booking" at bounding box center [1252, 690] width 160 height 40
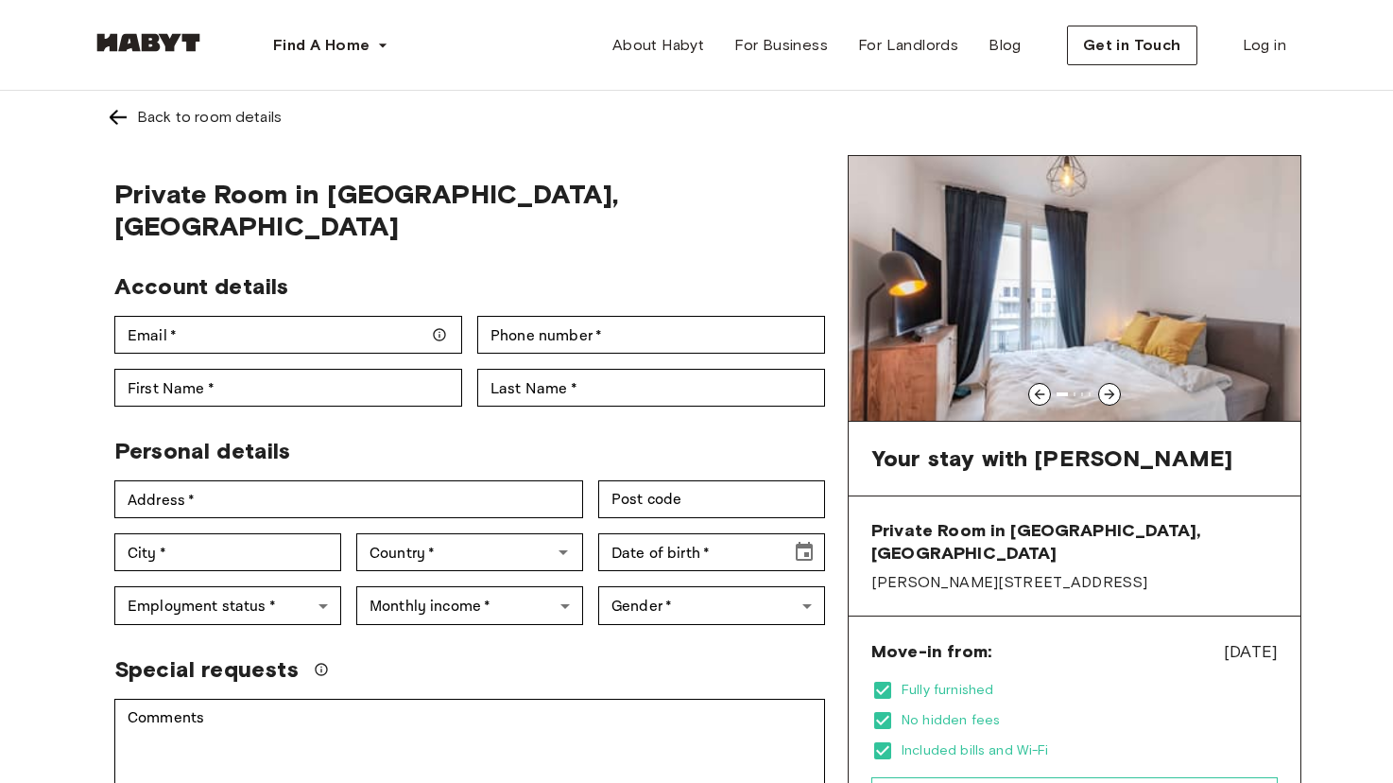
click at [1116, 392] on icon at bounding box center [1109, 394] width 15 height 15
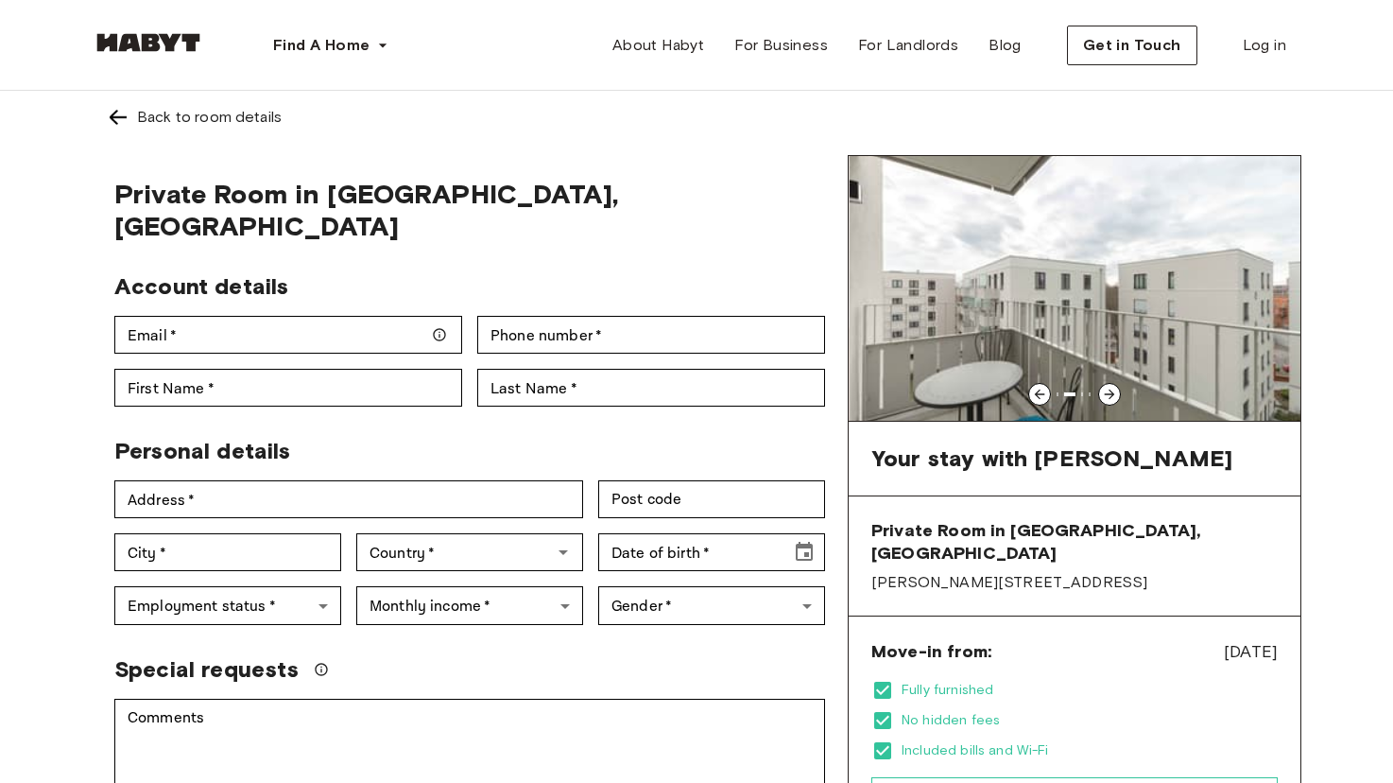
click at [1115, 392] on icon at bounding box center [1109, 394] width 15 height 15
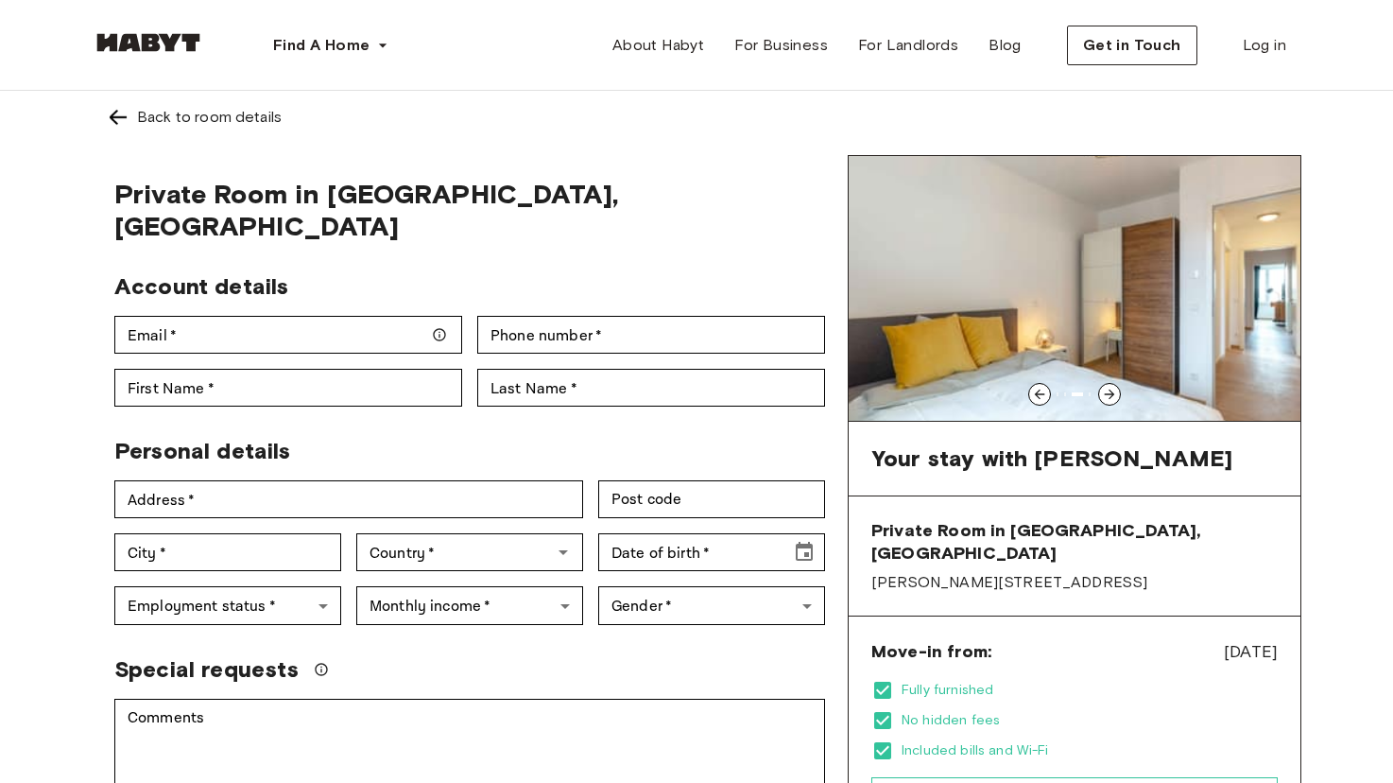
click at [1114, 393] on icon at bounding box center [1109, 394] width 15 height 15
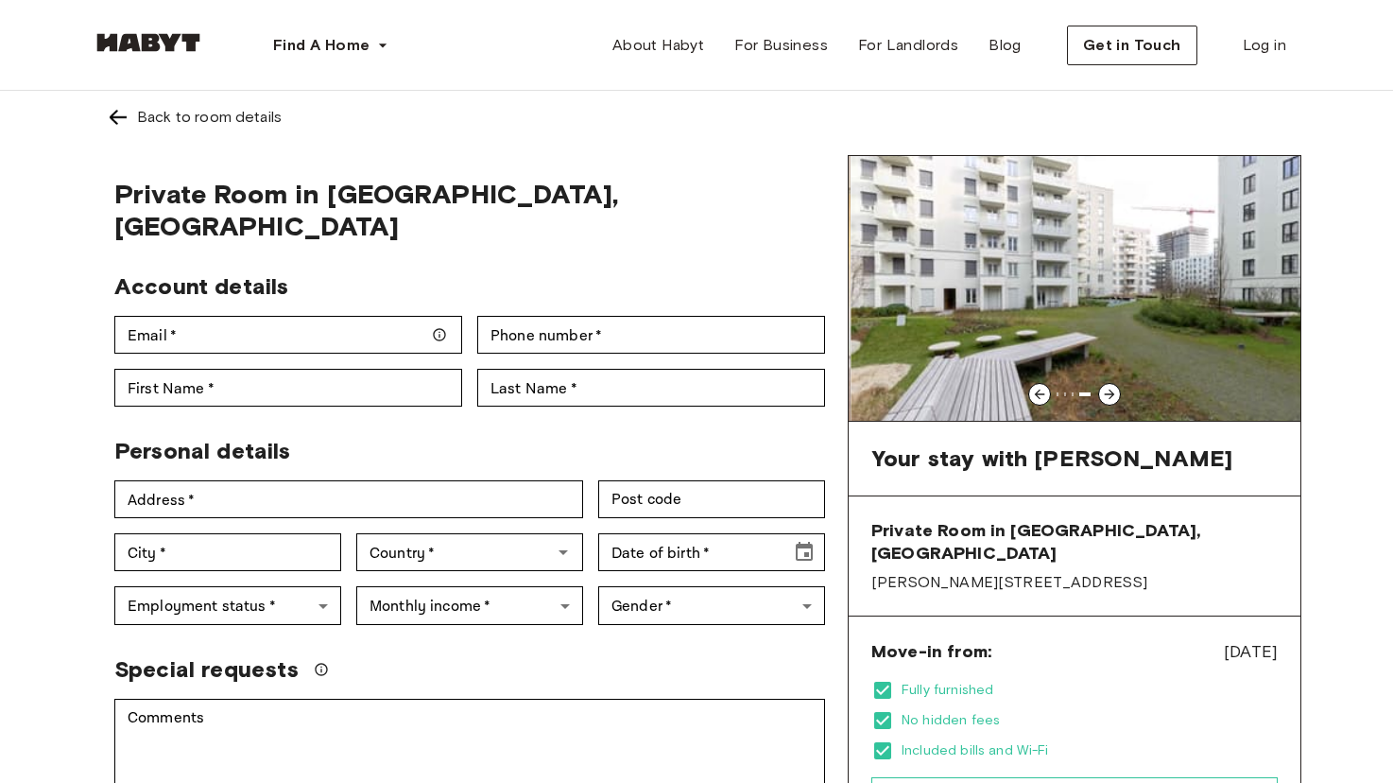
click at [1114, 393] on icon at bounding box center [1109, 394] width 15 height 15
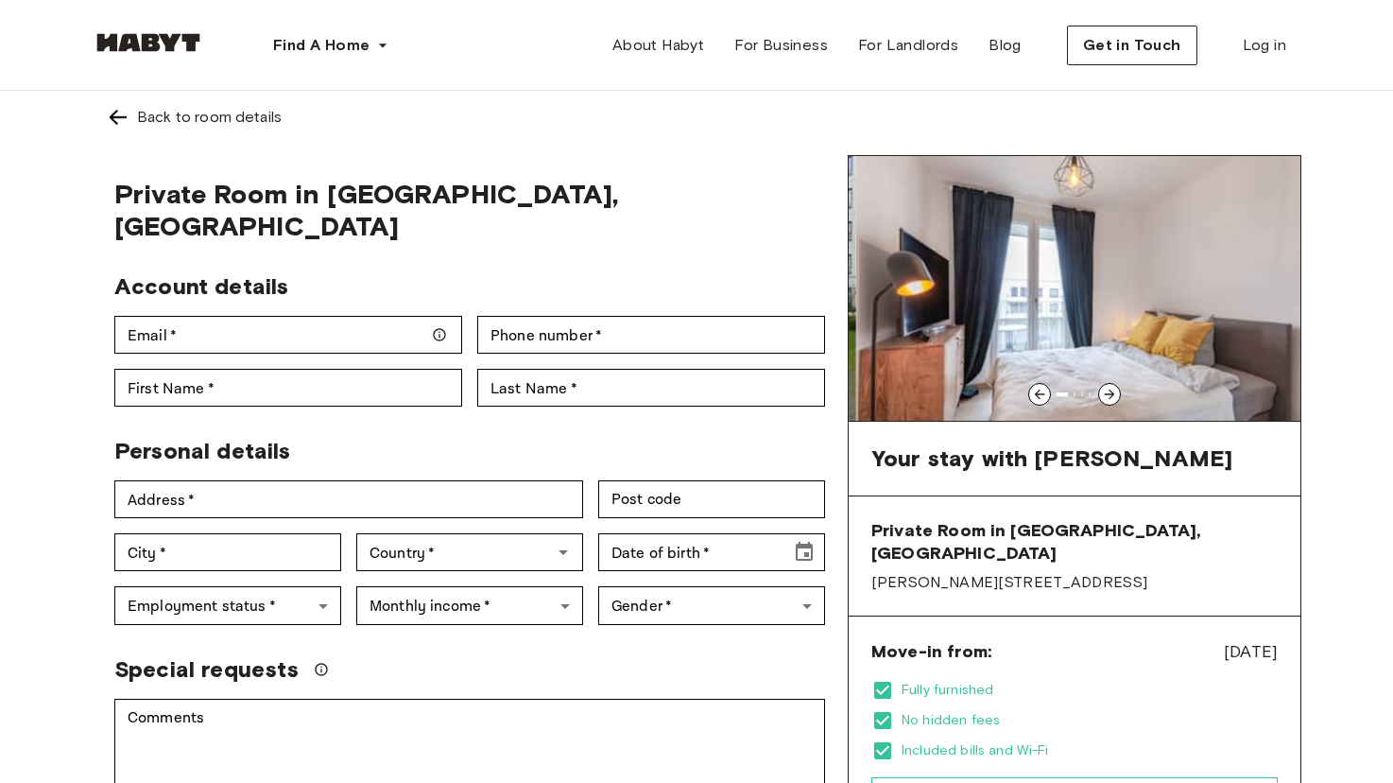
click at [1114, 393] on icon at bounding box center [1109, 394] width 15 height 15
